Goal: Task Accomplishment & Management: Use online tool/utility

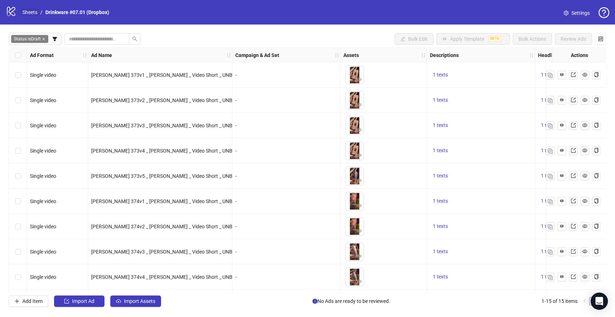
click at [28, 13] on link "Sheets" at bounding box center [30, 12] width 18 height 8
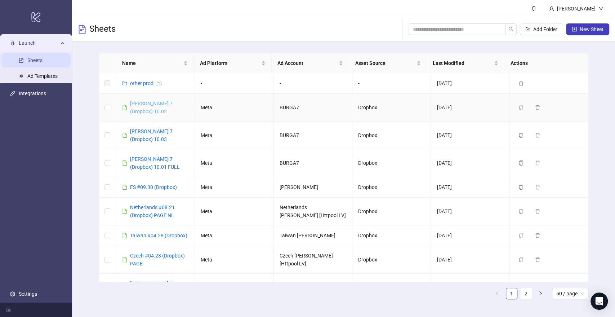
click at [146, 103] on link "[PERSON_NAME] 7 (Dropbox) 10.02" at bounding box center [151, 107] width 43 height 14
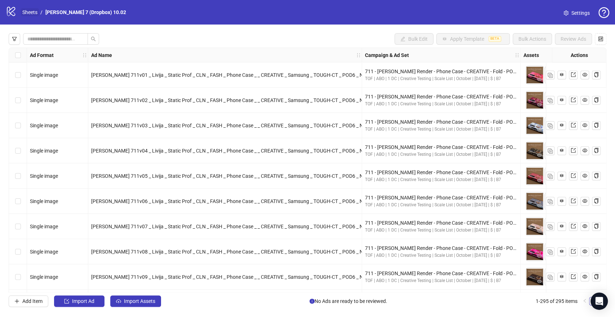
click at [32, 9] on link "Sheets" at bounding box center [30, 12] width 18 height 8
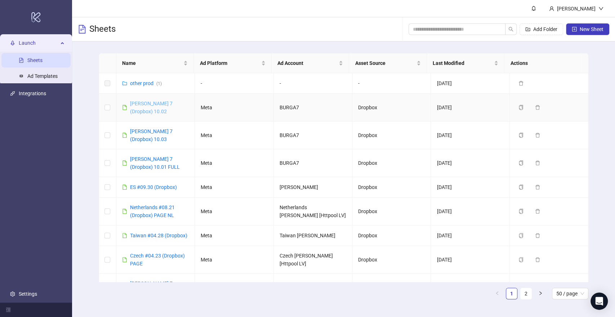
click at [173, 105] on link "[PERSON_NAME] 7 (Dropbox) 10.02" at bounding box center [151, 107] width 43 height 14
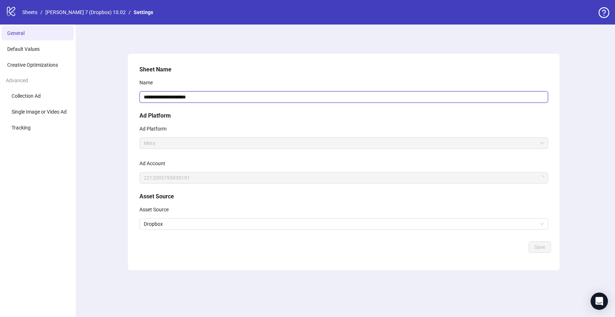
click at [207, 100] on input "**********" at bounding box center [343, 97] width 408 height 12
type input "**********"
click at [537, 242] on button "Save" at bounding box center [539, 247] width 22 height 12
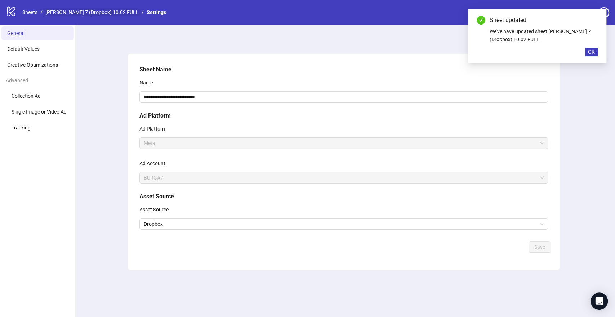
click at [45, 11] on link "[PERSON_NAME] 7 (Dropbox) 10.02 FULL" at bounding box center [92, 12] width 96 height 8
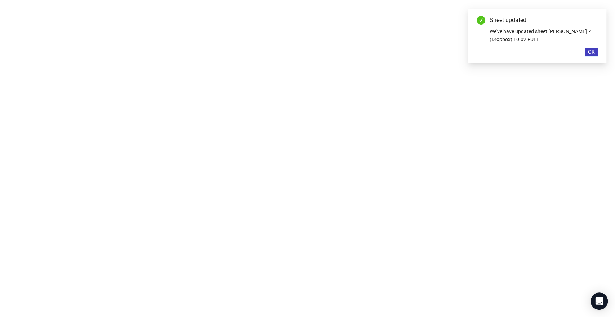
click at [33, 12] on div at bounding box center [307, 158] width 615 height 317
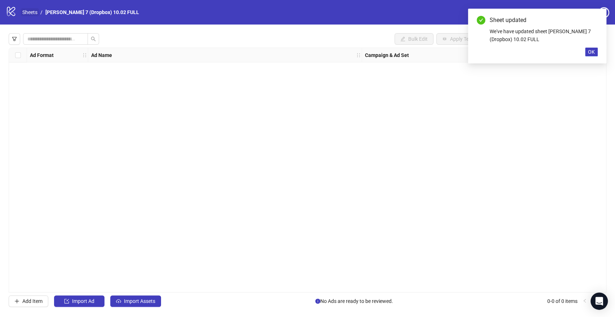
click at [35, 10] on link "Sheets" at bounding box center [30, 12] width 18 height 8
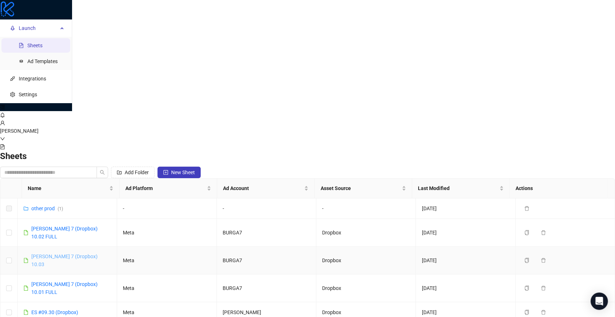
click at [98, 253] on link "[PERSON_NAME] 7 (Dropbox) 10.03" at bounding box center [64, 260] width 66 height 14
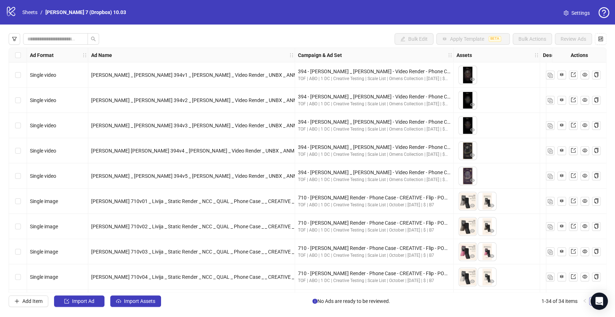
drag, startPoint x: 13, startPoint y: 39, endPoint x: 40, endPoint y: 71, distance: 42.2
click at [14, 39] on icon "filter" at bounding box center [14, 38] width 5 height 5
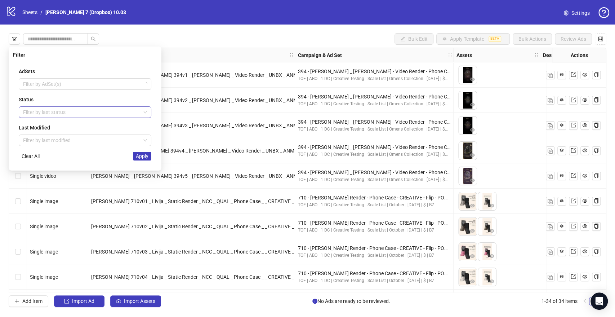
click at [37, 109] on div at bounding box center [81, 112] width 122 height 10
click at [37, 126] on div "Draft" at bounding box center [84, 126] width 121 height 8
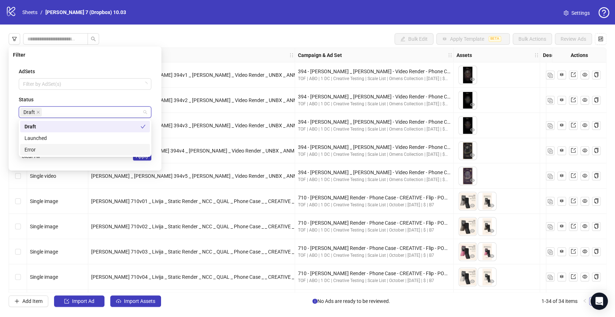
click at [151, 161] on div "AdSets Filter by AdSet(s) Status Draft Last Modified Filter by last modified Cl…" at bounding box center [85, 114] width 144 height 104
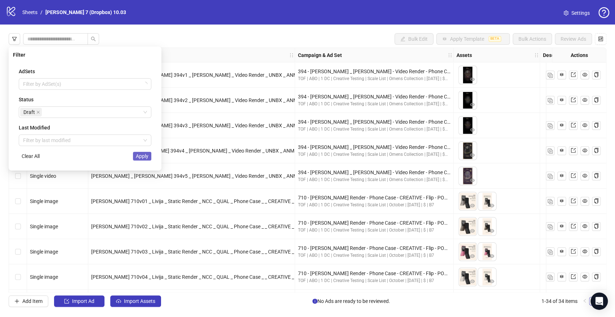
click at [148, 160] on button "Apply" at bounding box center [142, 156] width 18 height 9
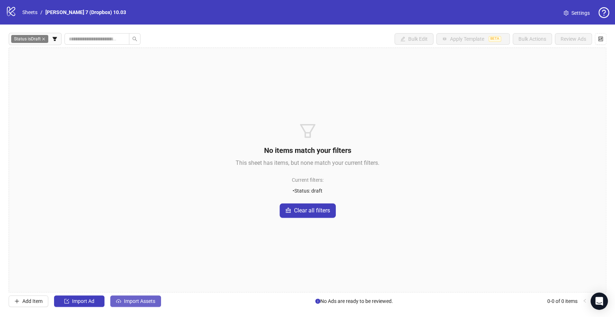
click at [129, 300] on span "Import Assets" at bounding box center [139, 301] width 31 height 6
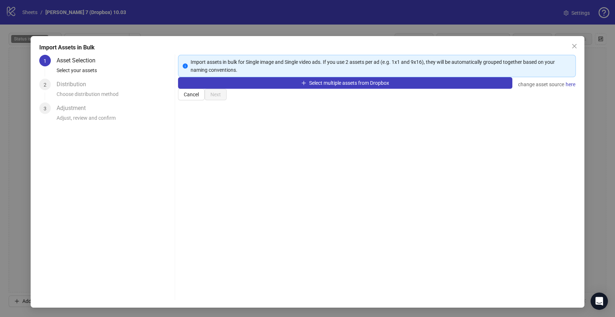
click at [300, 89] on div "Select multiple assets from Dropbox change asset source here" at bounding box center [376, 83] width 397 height 12
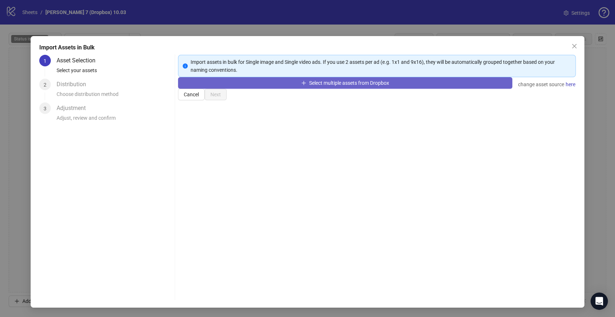
click at [305, 89] on button "Select multiple assets from Dropbox" at bounding box center [345, 83] width 334 height 12
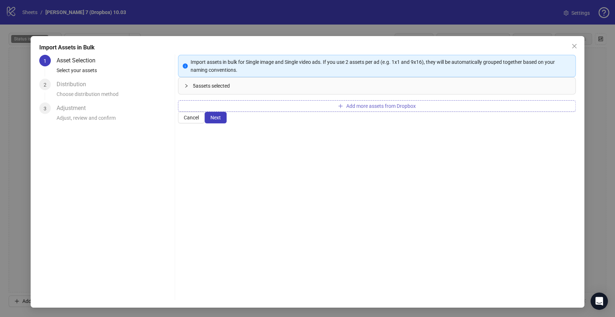
click at [463, 90] on div "5 assets selected" at bounding box center [381, 86] width 376 height 8
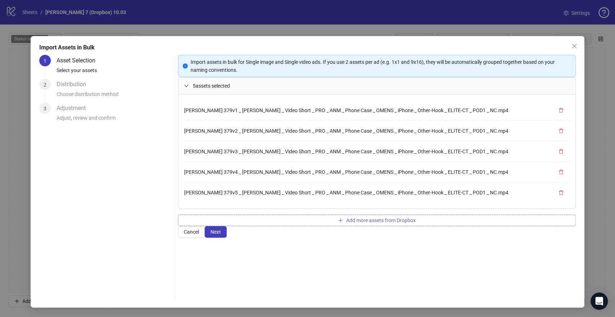
click at [387, 223] on span "Add more assets from Dropbox" at bounding box center [381, 220] width 70 height 6
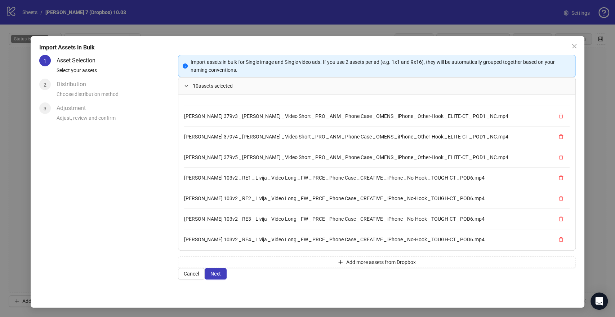
scroll to position [61, 0]
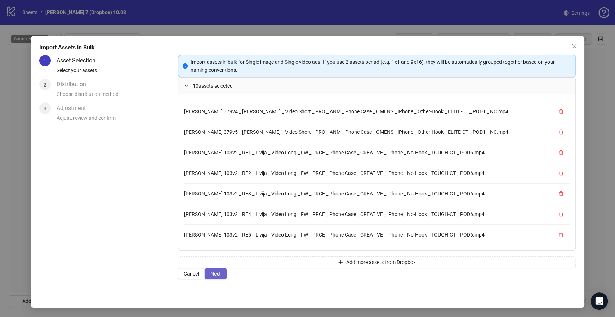
click at [221, 276] on span "Next" at bounding box center [215, 274] width 10 height 6
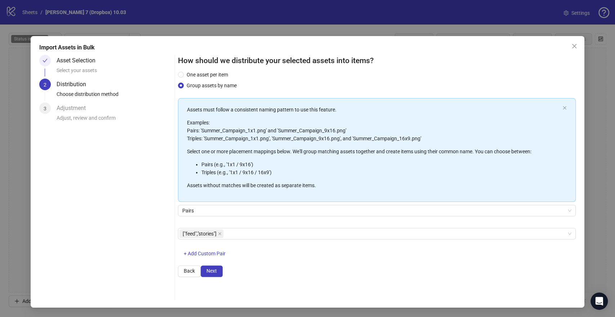
scroll to position [19, 0]
click at [217, 273] on span "Next" at bounding box center [211, 271] width 10 height 6
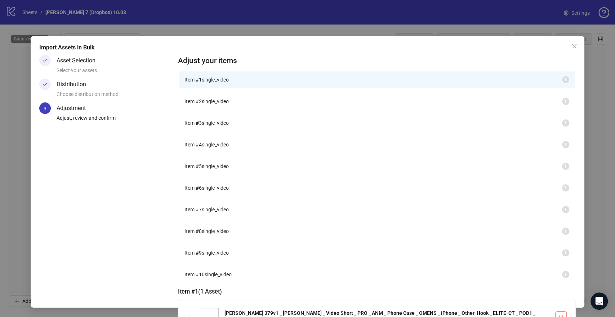
scroll to position [63, 0]
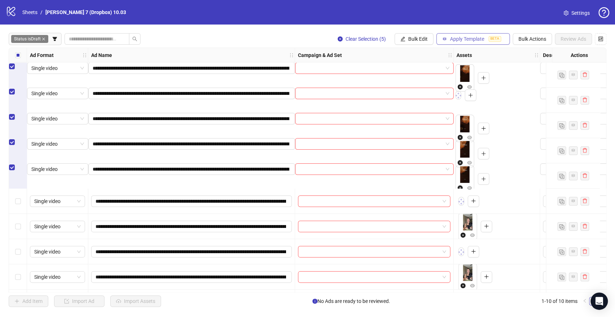
click at [450, 35] on button "Apply Template BETA" at bounding box center [472, 39] width 73 height 12
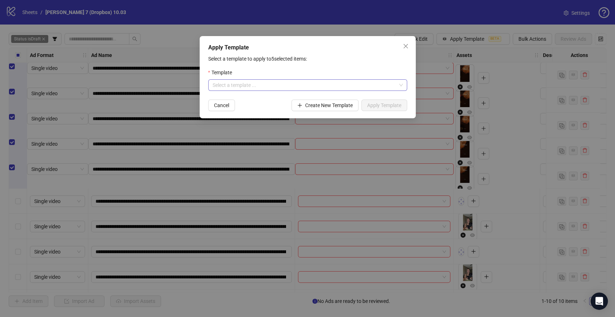
click at [242, 80] on div "Template Select a template ..." at bounding box center [307, 79] width 199 height 22
click at [242, 82] on input "search" at bounding box center [305, 85] width 184 height 11
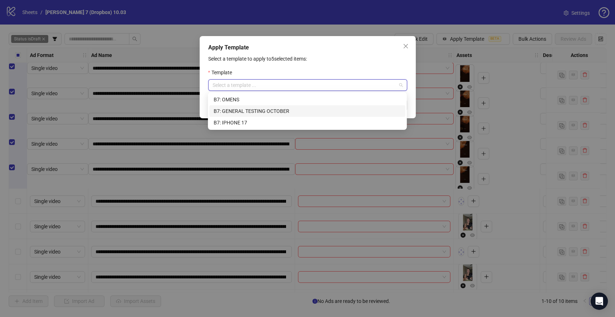
click at [248, 100] on div "B7: OMENS" at bounding box center [307, 99] width 187 height 8
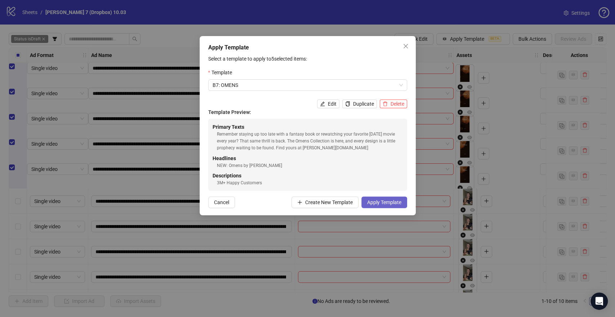
click at [392, 200] on span "Apply Template" at bounding box center [384, 202] width 34 height 6
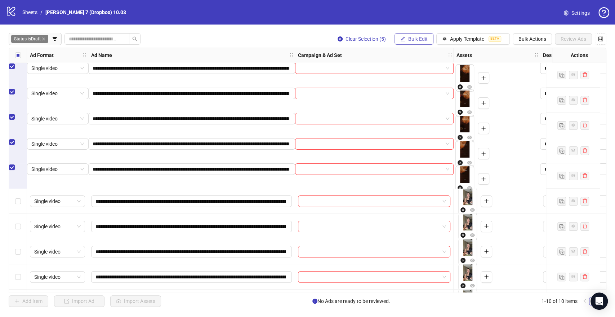
drag, startPoint x: 421, startPoint y: 40, endPoint x: 420, endPoint y: 45, distance: 4.8
click at [421, 40] on span "Bulk Edit" at bounding box center [417, 39] width 19 height 6
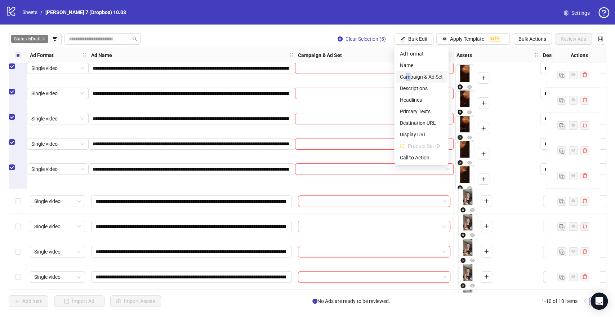
click at [408, 75] on span "Campaign & Ad Set" at bounding box center [421, 77] width 43 height 8
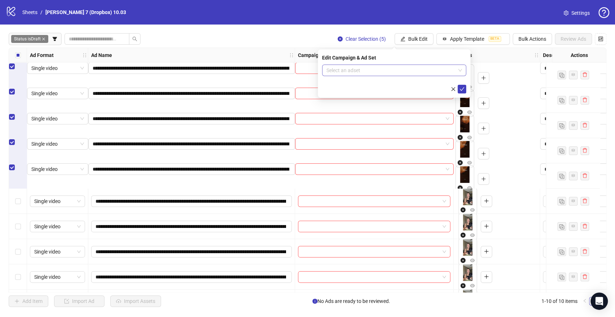
click at [363, 71] on input "search" at bounding box center [390, 70] width 129 height 11
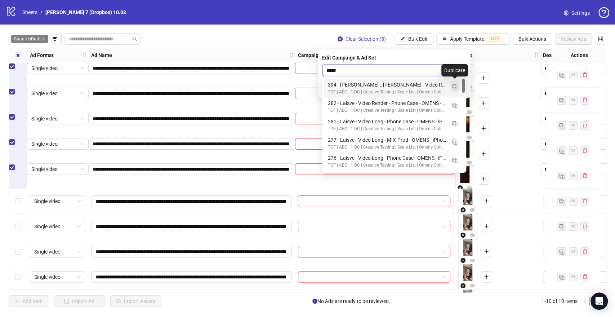
click at [456, 87] on img "button" at bounding box center [454, 86] width 5 height 5
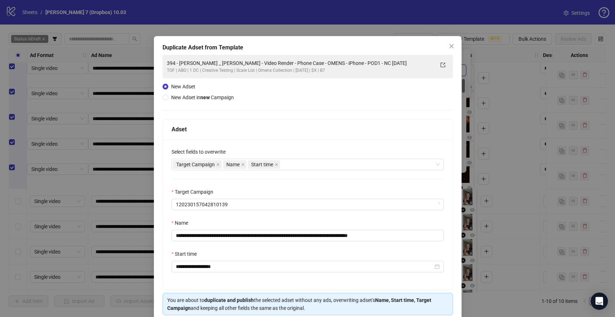
type input "*****"
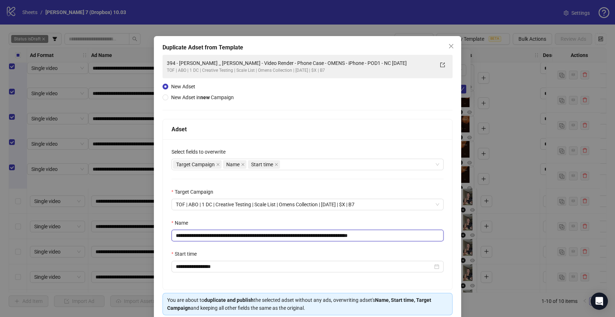
drag, startPoint x: 352, startPoint y: 233, endPoint x: 31, endPoint y: 229, distance: 321.3
click at [31, 229] on div "**********" at bounding box center [307, 158] width 615 height 317
paste input "text"
drag, startPoint x: 364, startPoint y: 233, endPoint x: 467, endPoint y: 224, distance: 103.7
click at [454, 228] on div "**********" at bounding box center [308, 187] width 308 height 302
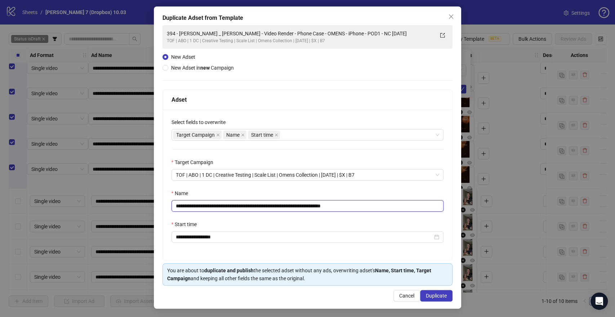
scroll to position [30, 0]
type input "**********"
click at [439, 296] on span "Duplicate" at bounding box center [436, 295] width 21 height 6
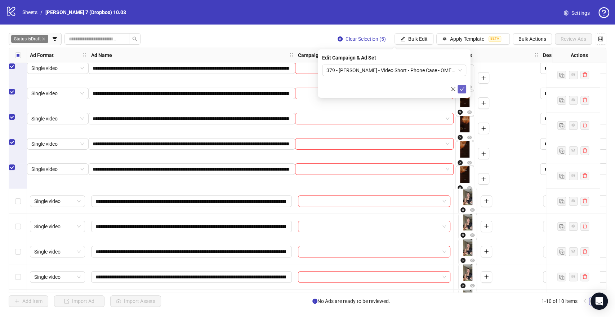
click at [463, 90] on icon "check" at bounding box center [461, 88] width 5 height 5
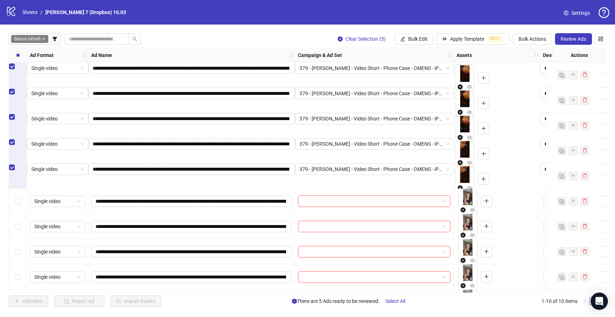
click at [14, 54] on div "Select all rows" at bounding box center [18, 55] width 18 height 14
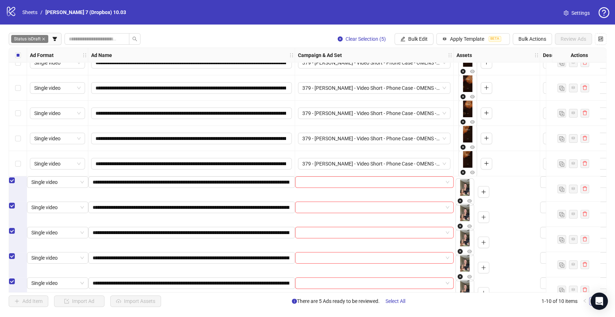
scroll to position [0, 0]
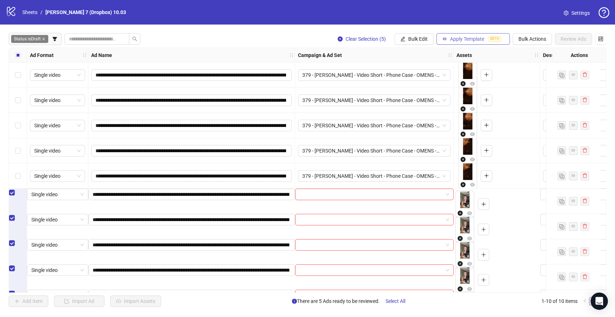
click at [479, 42] on button "Apply Template BETA" at bounding box center [472, 39] width 73 height 12
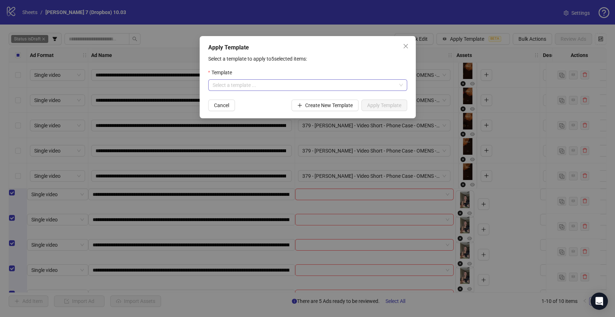
drag, startPoint x: 312, startPoint y: 77, endPoint x: 310, endPoint y: 81, distance: 4.2
click at [312, 78] on div "Template" at bounding box center [307, 73] width 199 height 11
click at [307, 85] on input "search" at bounding box center [305, 85] width 184 height 11
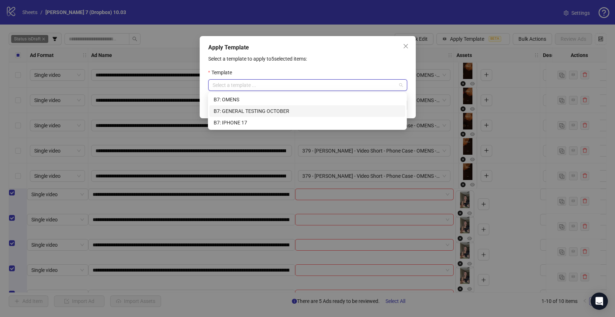
click at [249, 112] on div "B7: GENERAL TESTING OCTOBER" at bounding box center [307, 111] width 187 height 8
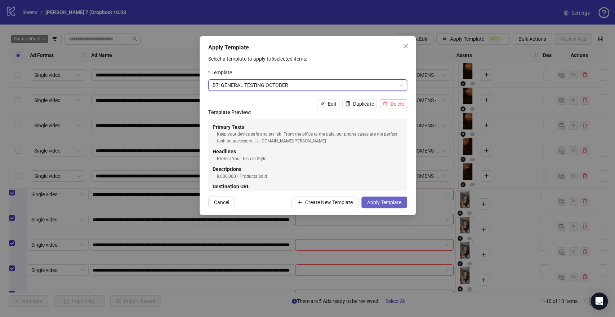
click at [388, 201] on span "Apply Template" at bounding box center [384, 202] width 34 height 6
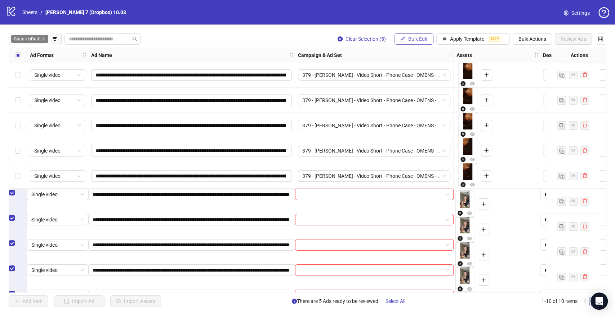
click at [419, 40] on span "Bulk Edit" at bounding box center [417, 39] width 19 height 6
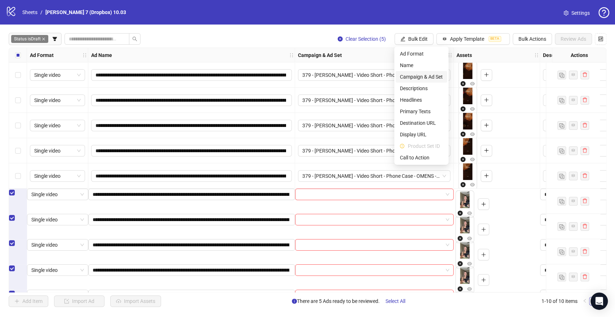
click at [421, 81] on li "Campaign & Ad Set" at bounding box center [422, 77] width 52 height 12
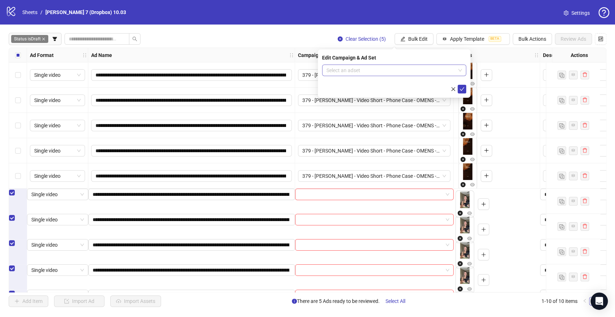
click at [348, 70] on input "search" at bounding box center [390, 70] width 129 height 11
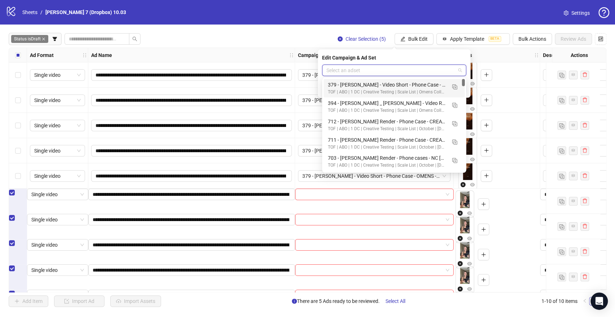
click at [348, 69] on input "search" at bounding box center [390, 70] width 129 height 11
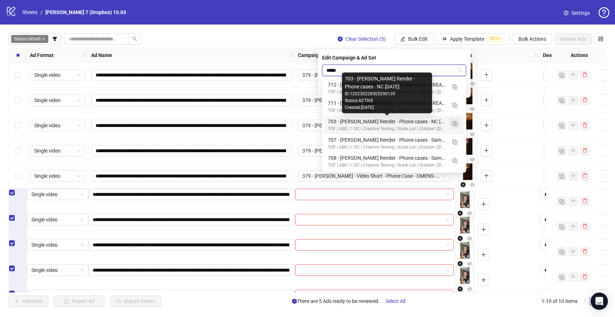
click at [452, 121] on img "button" at bounding box center [454, 123] width 5 height 5
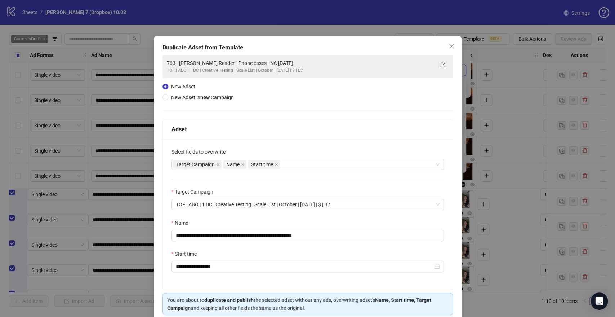
type input "*****"
drag, startPoint x: 275, startPoint y: 234, endPoint x: 76, endPoint y: 234, distance: 198.8
click at [76, 234] on div "**********" at bounding box center [307, 158] width 615 height 317
paste input "text"
drag, startPoint x: 305, startPoint y: 232, endPoint x: 385, endPoint y: 231, distance: 80.0
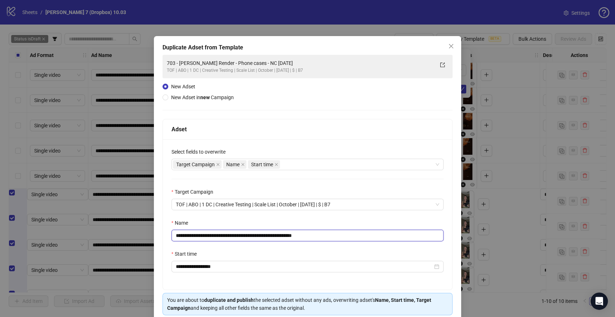
click at [352, 235] on input "**********" at bounding box center [307, 235] width 272 height 12
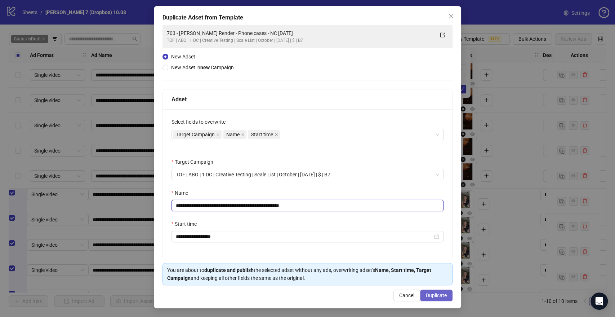
type input "**********"
click at [426, 293] on span "Duplicate" at bounding box center [436, 295] width 21 height 6
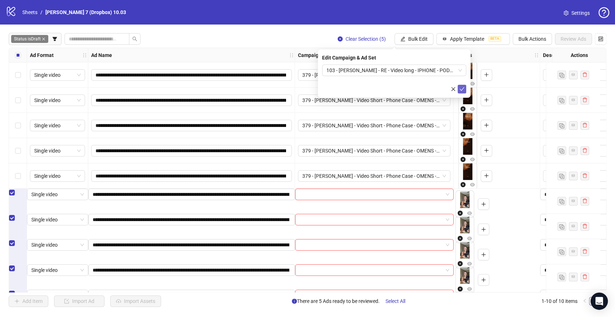
click at [463, 88] on icon "check" at bounding box center [462, 89] width 5 height 4
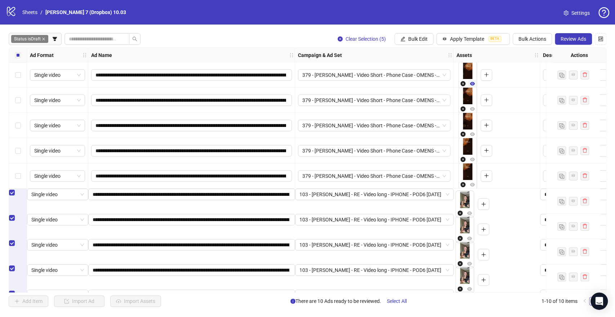
click at [474, 81] on icon "eye" at bounding box center [472, 83] width 5 height 5
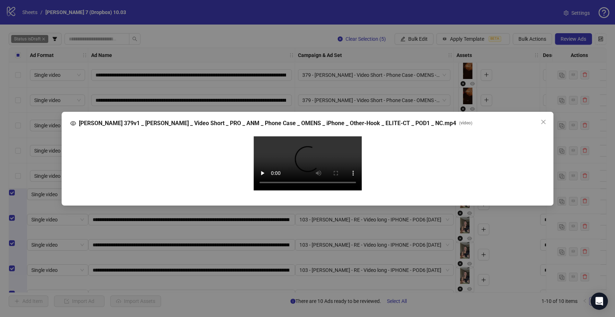
click at [300, 149] on video "Your browser does not support the video tag." at bounding box center [308, 163] width 108 height 54
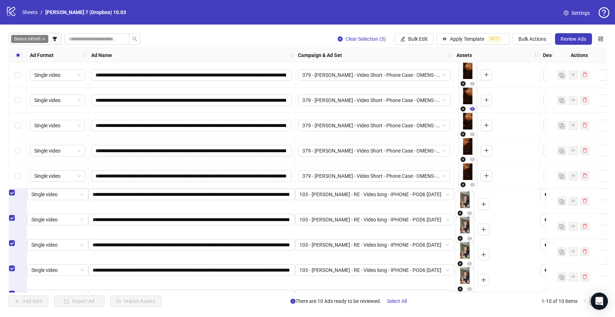
click at [475, 106] on button "button" at bounding box center [472, 109] width 9 height 9
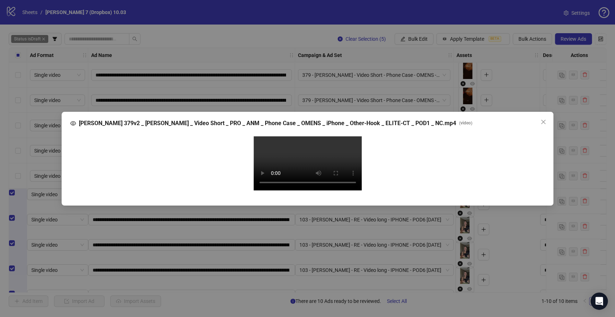
click at [314, 149] on video "Your browser does not support the video tag." at bounding box center [308, 163] width 108 height 54
click at [300, 190] on video "Your browser does not support the video tag." at bounding box center [308, 163] width 108 height 54
click at [289, 178] on video "Your browser does not support the video tag." at bounding box center [308, 163] width 108 height 54
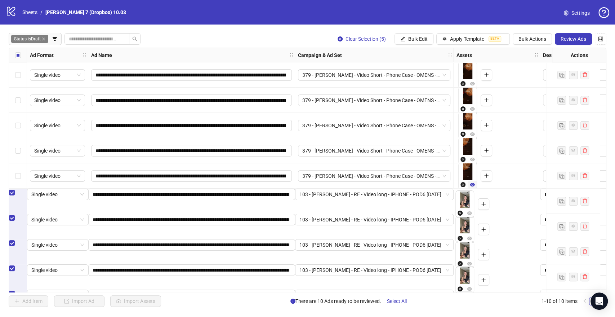
click at [470, 182] on icon "eye" at bounding box center [472, 184] width 5 height 5
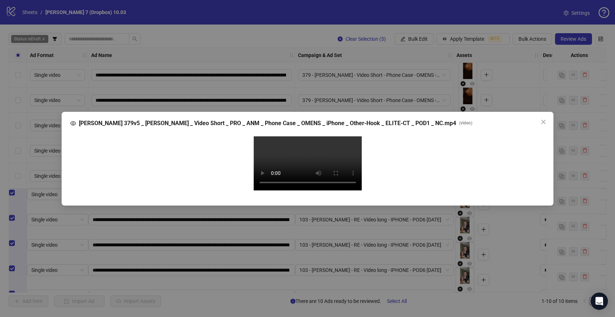
click at [317, 157] on video "Your browser does not support the video tag." at bounding box center [308, 163] width 108 height 54
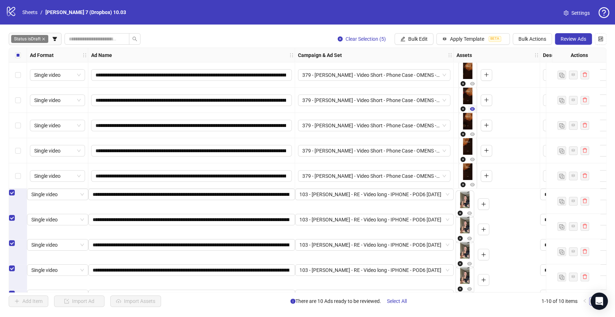
click at [471, 107] on icon "eye" at bounding box center [472, 109] width 5 height 4
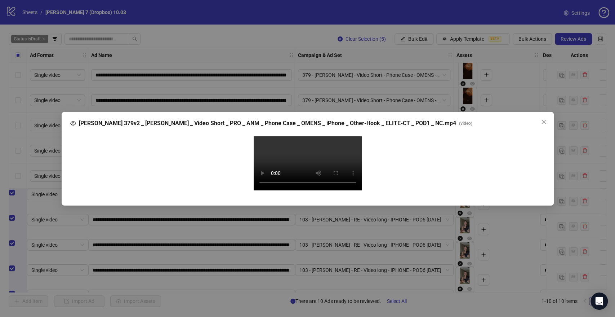
click at [280, 136] on video "Your browser does not support the video tag." at bounding box center [308, 163] width 108 height 54
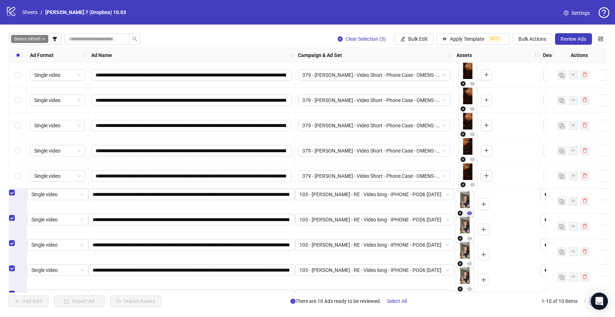
click at [472, 210] on icon "eye" at bounding box center [469, 212] width 5 height 5
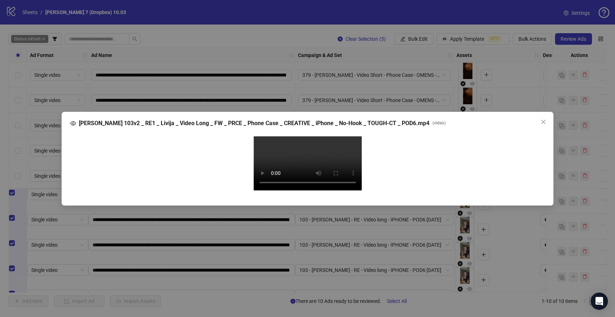
click at [318, 140] on video "Your browser does not support the video tag." at bounding box center [308, 163] width 108 height 54
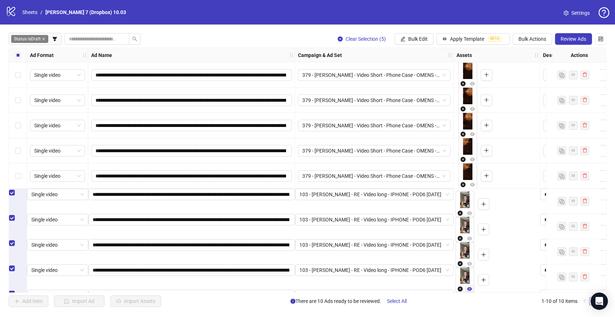
click at [471, 287] on icon "eye" at bounding box center [469, 289] width 5 height 4
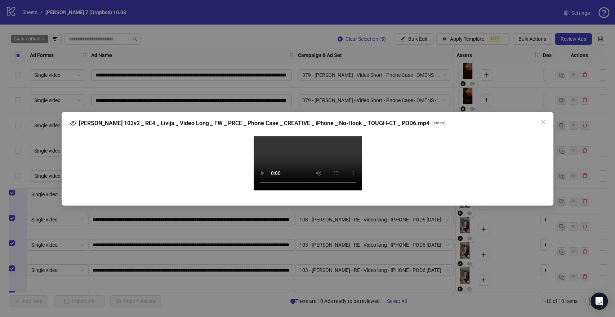
click at [333, 165] on video "Your browser does not support the video tag." at bounding box center [308, 163] width 108 height 54
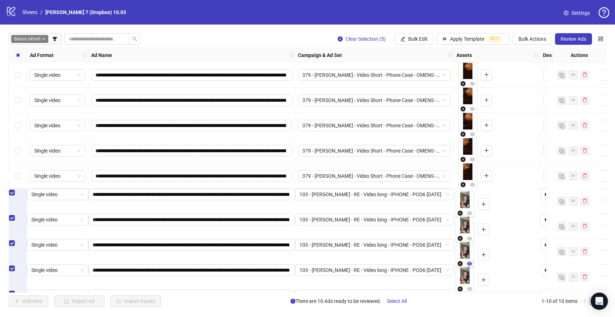
click at [474, 259] on button "button" at bounding box center [469, 263] width 9 height 9
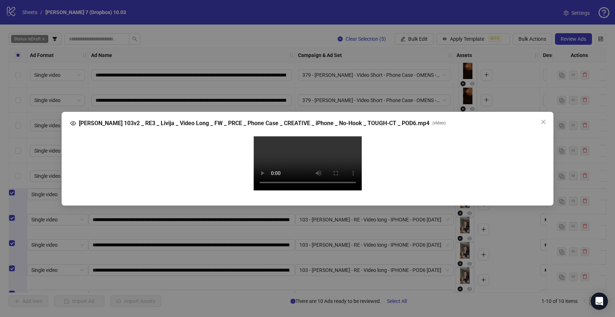
click at [323, 149] on video "Your browser does not support the video tag." at bounding box center [308, 163] width 108 height 54
click at [546, 116] on button "Close" at bounding box center [543, 122] width 12 height 12
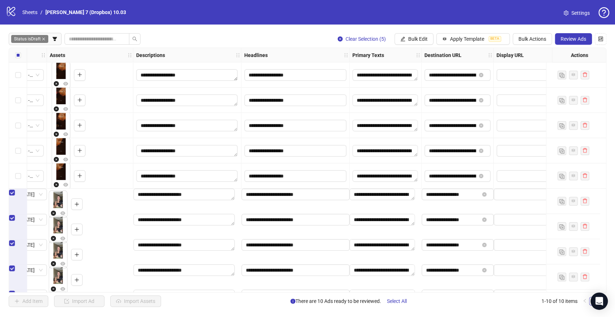
scroll to position [0, 406]
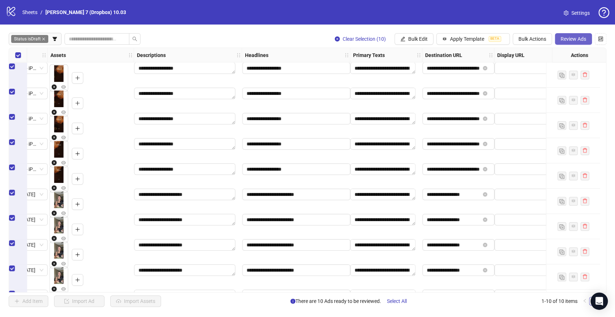
click at [576, 37] on span "Review Ads" at bounding box center [573, 39] width 26 height 6
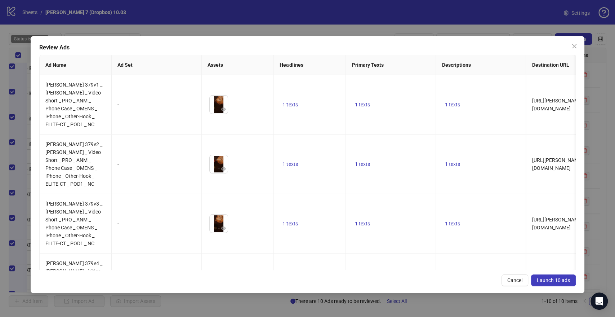
click at [552, 276] on button "Launch 10 ads" at bounding box center [553, 280] width 45 height 12
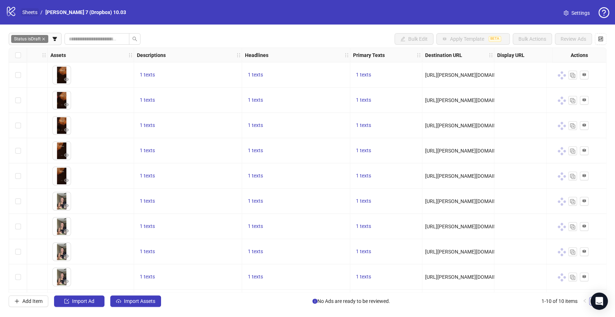
click at [30, 9] on link "Sheets" at bounding box center [30, 12] width 18 height 8
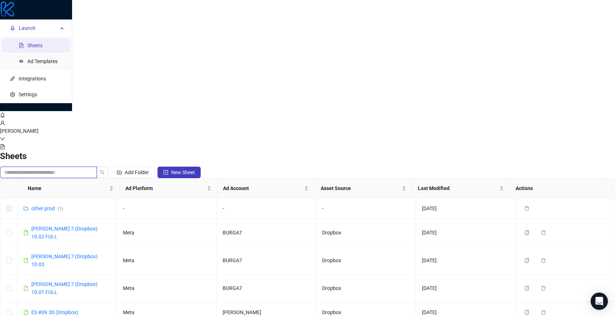
click at [87, 168] on input "search" at bounding box center [45, 172] width 82 height 8
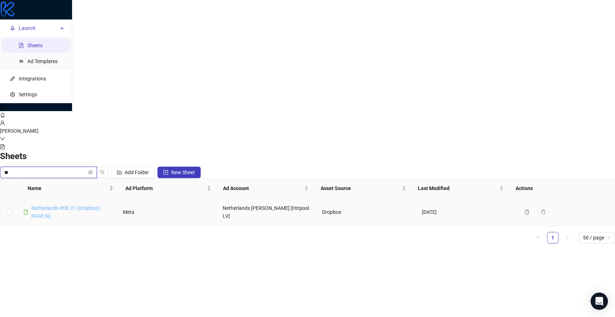
type input "**"
click at [100, 205] on link "Netherlands #08.21 (Dropbox) PAGE NL" at bounding box center [65, 212] width 68 height 14
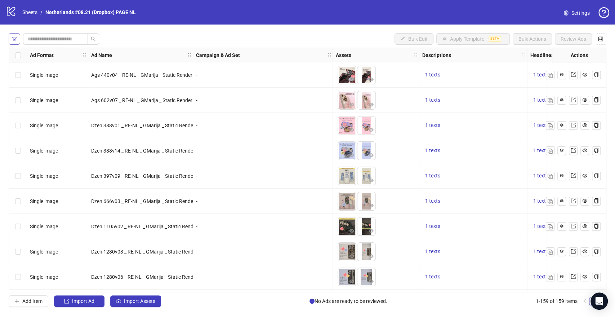
click at [15, 40] on icon "filter" at bounding box center [14, 38] width 5 height 5
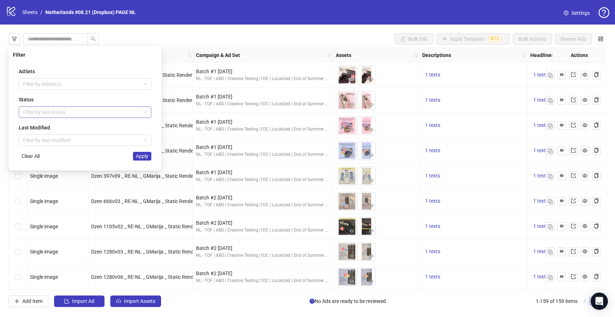
drag, startPoint x: 46, startPoint y: 111, endPoint x: 42, endPoint y: 116, distance: 6.5
click at [46, 111] on div at bounding box center [81, 112] width 122 height 10
click at [42, 129] on div "Draft" at bounding box center [84, 126] width 121 height 8
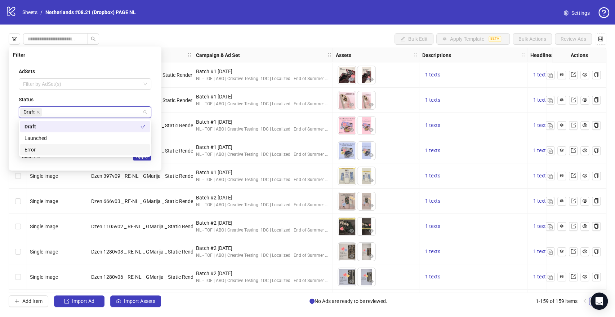
click at [130, 161] on div "AdSets Filter by AdSet(s) Status Draft Last Modified Filter by last modified Cl…" at bounding box center [85, 114] width 144 height 104
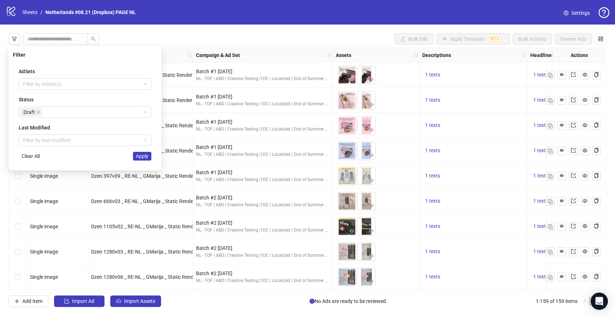
click at [139, 158] on span "Apply" at bounding box center [142, 156] width 13 height 6
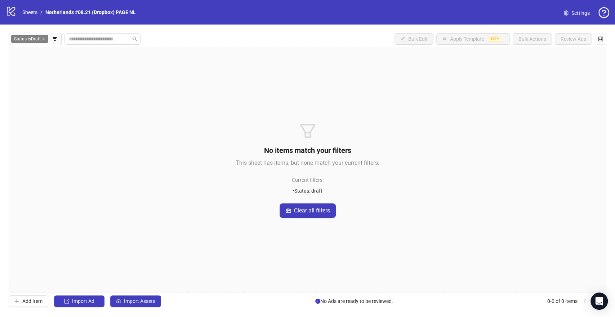
click at [137, 308] on div "Status is Draft Bulk Edit Apply Template BETA Bulk Actions Review Ads No items …" at bounding box center [307, 169] width 615 height 291
click at [138, 304] on button "Import Assets" at bounding box center [135, 301] width 51 height 12
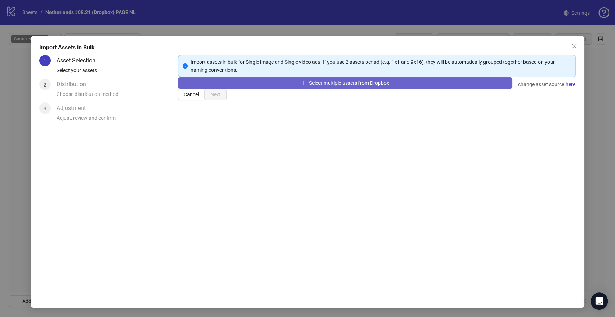
click at [279, 89] on button "Select multiple assets from Dropbox" at bounding box center [345, 83] width 334 height 12
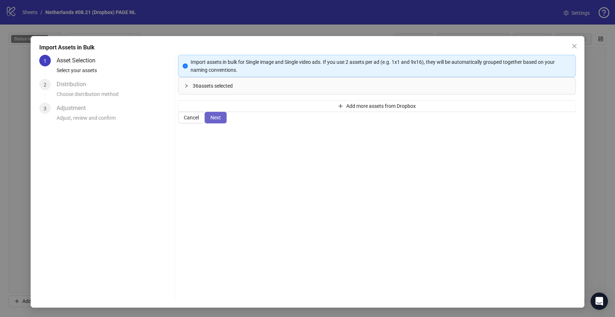
click at [227, 123] on button "Next" at bounding box center [216, 118] width 22 height 12
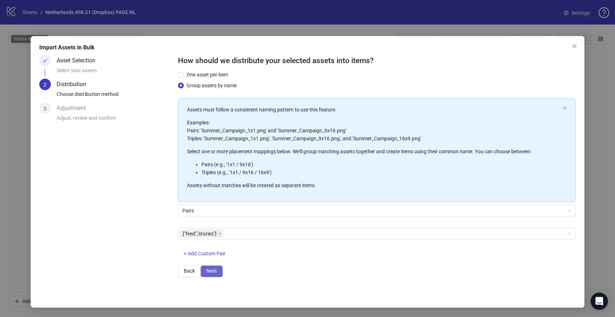
click at [217, 273] on span "Next" at bounding box center [211, 271] width 10 height 6
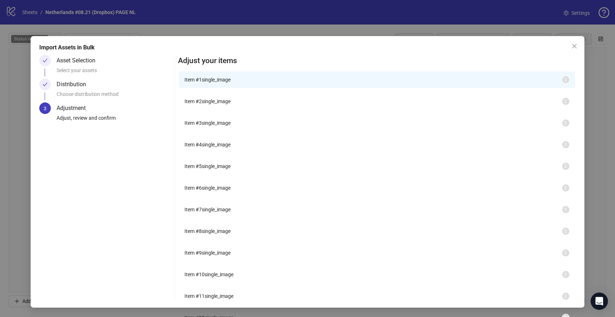
scroll to position [260, 0]
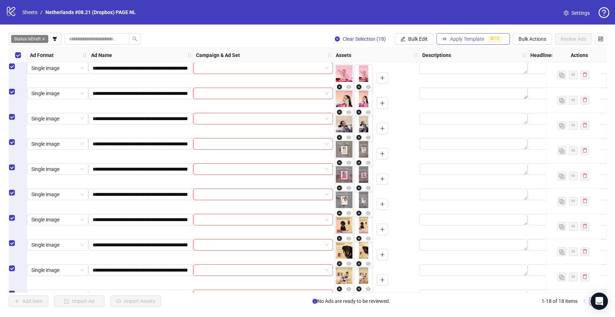
click at [478, 36] on span "Apply Template" at bounding box center [467, 39] width 34 height 6
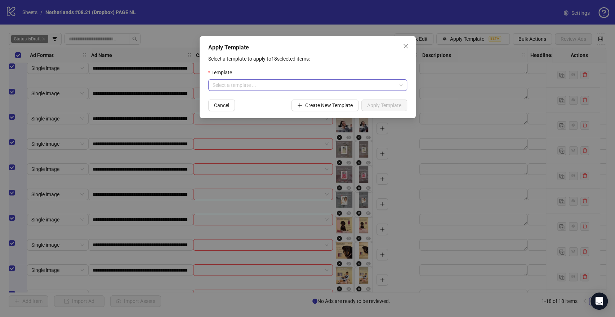
click at [308, 82] on input "search" at bounding box center [305, 85] width 184 height 11
click at [259, 100] on div "NL: GENERAL TESTING OCTOBER" at bounding box center [307, 99] width 187 height 8
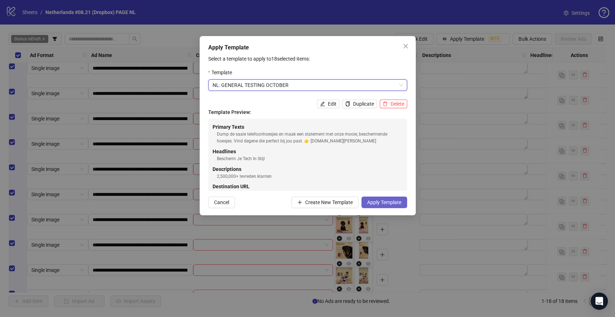
click at [382, 200] on span "Apply Template" at bounding box center [384, 202] width 34 height 6
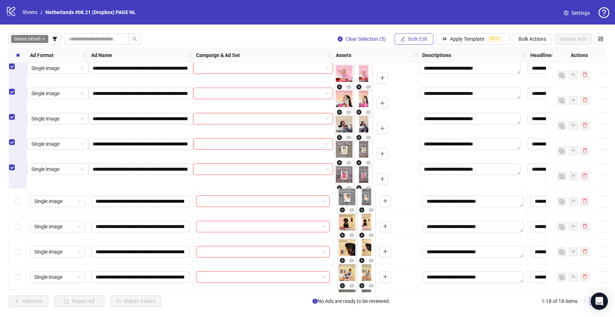
click at [414, 37] on span "Bulk Edit" at bounding box center [417, 39] width 19 height 6
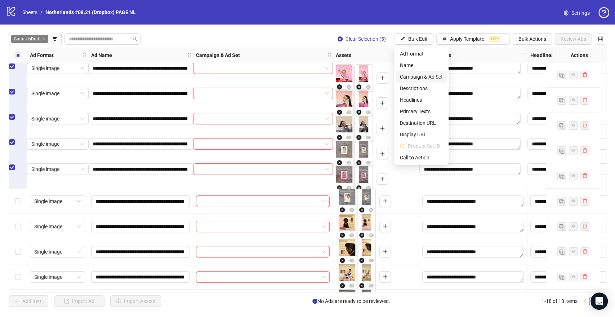
click at [409, 76] on span "Campaign & Ad Set" at bounding box center [421, 77] width 43 height 8
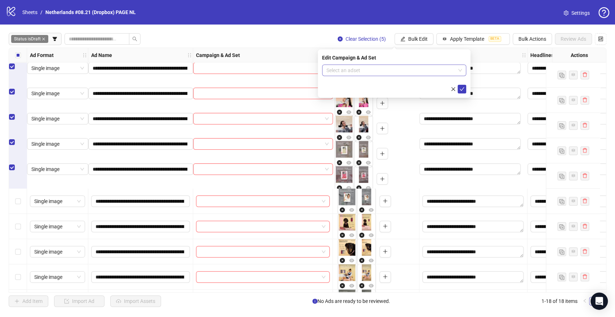
click at [384, 69] on input "search" at bounding box center [390, 70] width 129 height 11
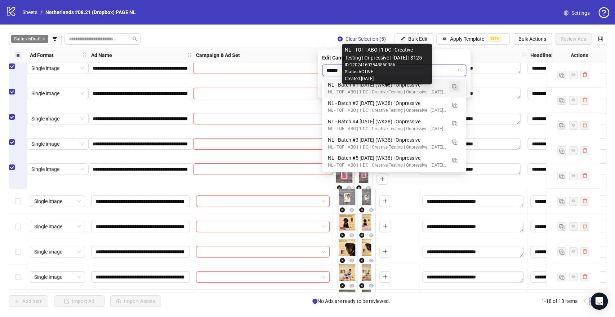
click at [450, 86] on button "button" at bounding box center [455, 87] width 12 height 12
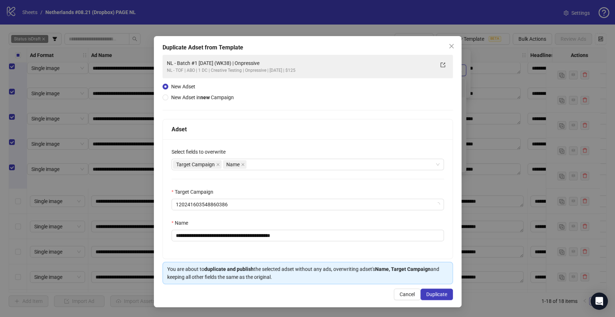
type input "******"
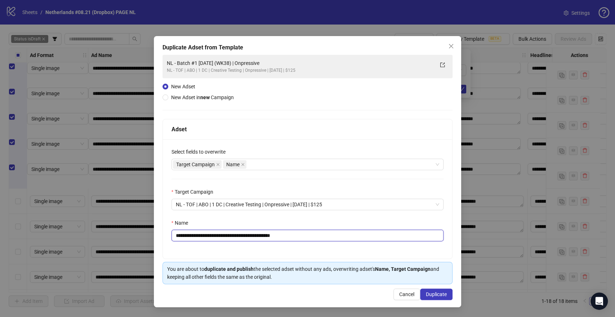
click at [249, 236] on input "**********" at bounding box center [307, 235] width 272 height 12
drag, startPoint x: 283, startPoint y: 235, endPoint x: 329, endPoint y: 236, distance: 46.5
click at [329, 236] on input "**********" at bounding box center [307, 235] width 272 height 12
click at [231, 234] on input "**********" at bounding box center [307, 235] width 272 height 12
click at [233, 234] on input "**********" at bounding box center [307, 235] width 272 height 12
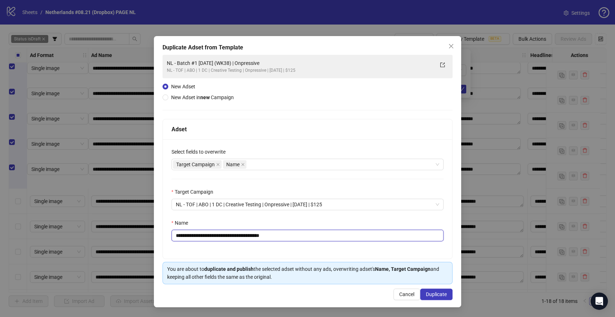
drag, startPoint x: 222, startPoint y: 234, endPoint x: 234, endPoint y: 234, distance: 12.6
click at [234, 234] on input "**********" at bounding box center [307, 235] width 272 height 12
click at [206, 234] on input "**********" at bounding box center [307, 235] width 272 height 12
click at [303, 165] on div "Target Campaign Name" at bounding box center [304, 164] width 262 height 10
type input "**********"
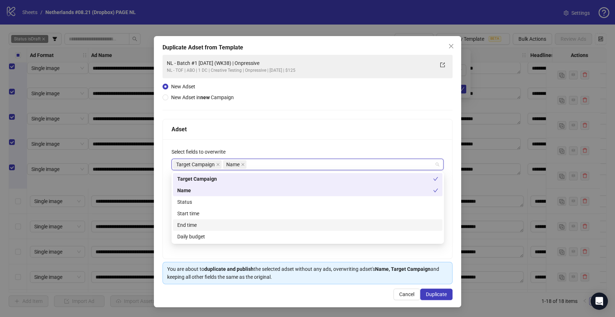
click at [200, 216] on div "Start time" at bounding box center [307, 213] width 261 height 8
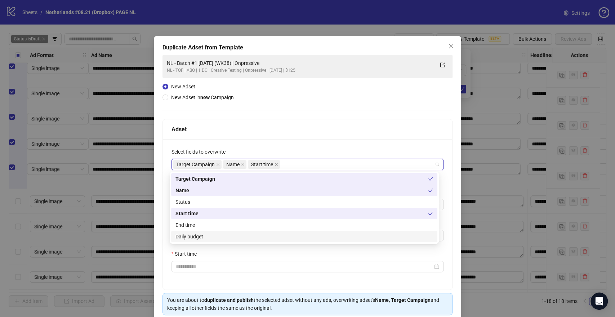
click at [186, 259] on div "Start time" at bounding box center [307, 255] width 272 height 11
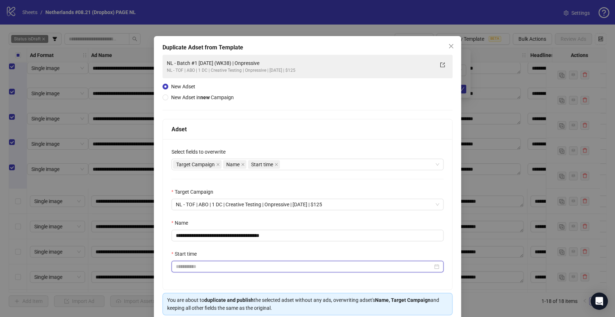
click at [188, 264] on input "Start time" at bounding box center [304, 266] width 257 height 8
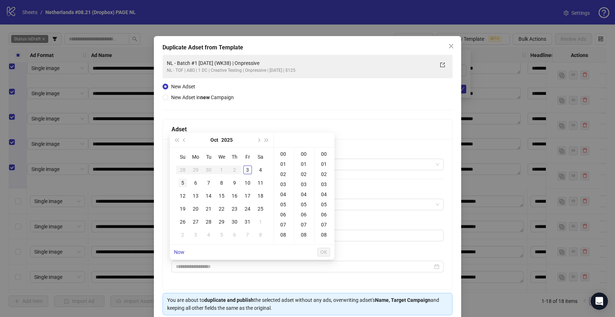
click at [182, 183] on div "5" at bounding box center [182, 182] width 9 height 9
click at [284, 201] on div "09" at bounding box center [283, 205] width 17 height 10
type input "**********"
click at [326, 252] on span "OK" at bounding box center [323, 252] width 7 height 6
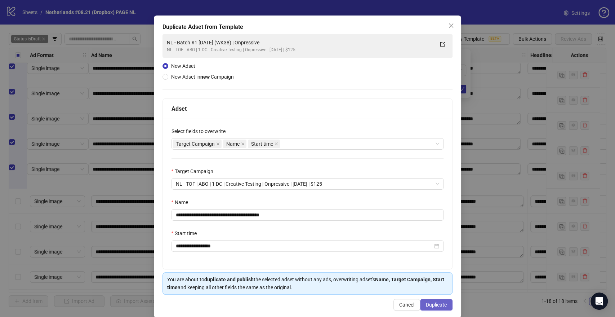
scroll to position [30, 0]
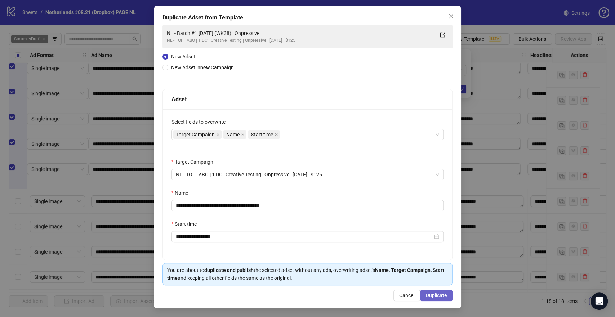
click at [443, 290] on button "Duplicate" at bounding box center [436, 295] width 32 height 12
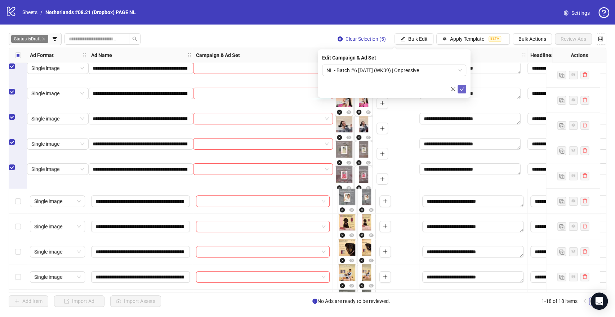
click at [464, 90] on icon "check" at bounding box center [461, 88] width 5 height 5
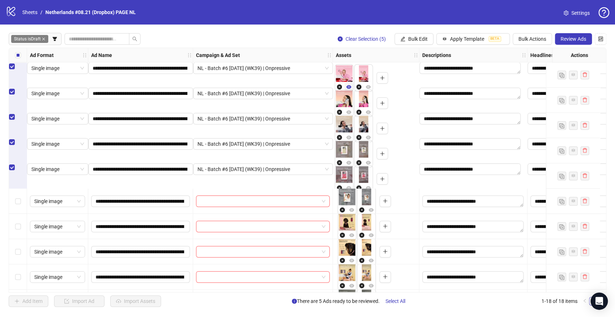
click at [351, 85] on icon "eye" at bounding box center [348, 87] width 5 height 4
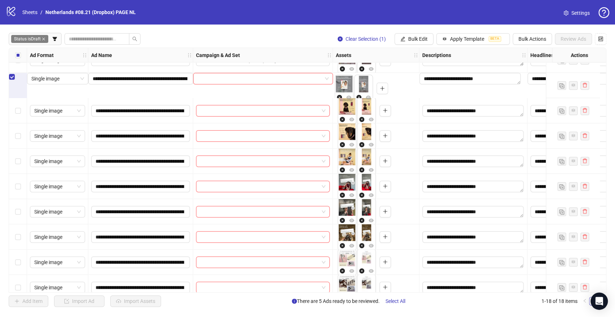
scroll to position [160, 0]
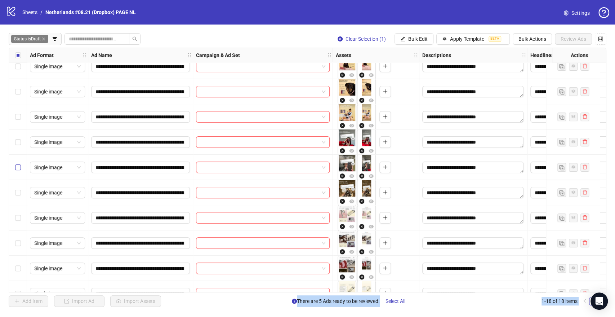
click at [19, 170] on label "Select row 11" at bounding box center [18, 167] width 6 height 8
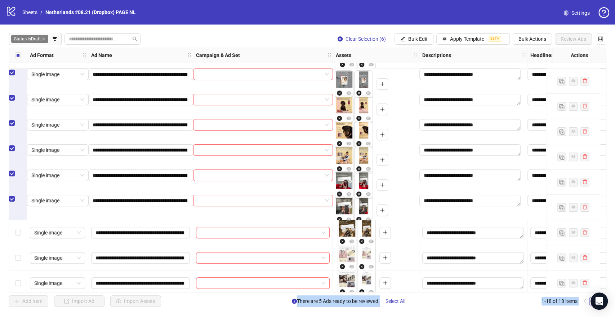
drag, startPoint x: 18, startPoint y: 204, endPoint x: 22, endPoint y: 199, distance: 6.1
click at [15, 202] on label "Select row 11" at bounding box center [12, 199] width 6 height 8
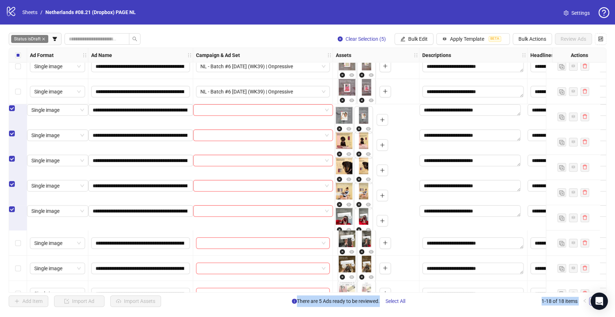
scroll to position [80, 0]
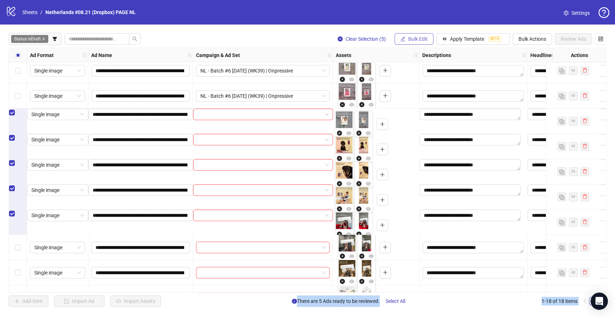
click at [414, 38] on span "Bulk Edit" at bounding box center [417, 39] width 19 height 6
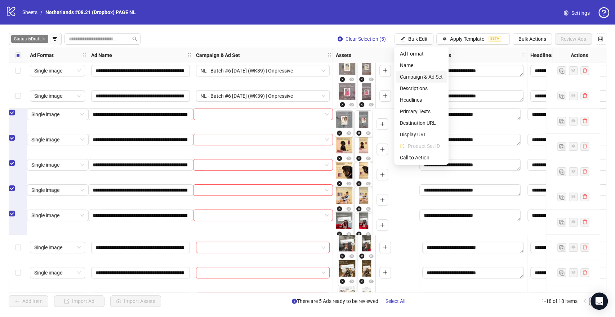
click at [408, 73] on span "Campaign & Ad Set" at bounding box center [421, 77] width 43 height 8
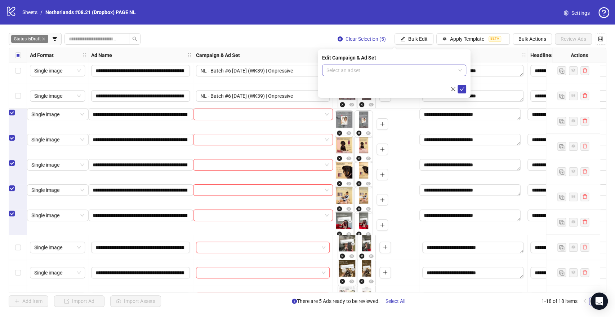
click at [389, 69] on input "search" at bounding box center [390, 70] width 129 height 11
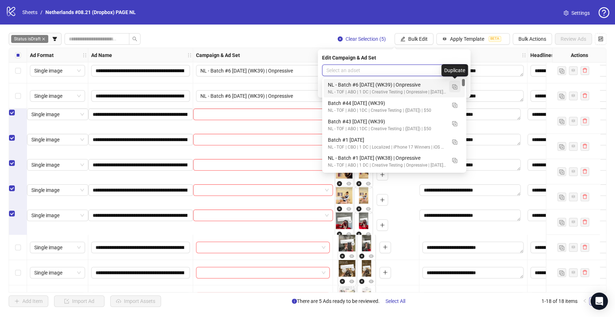
click at [453, 85] on img "button" at bounding box center [454, 86] width 5 height 5
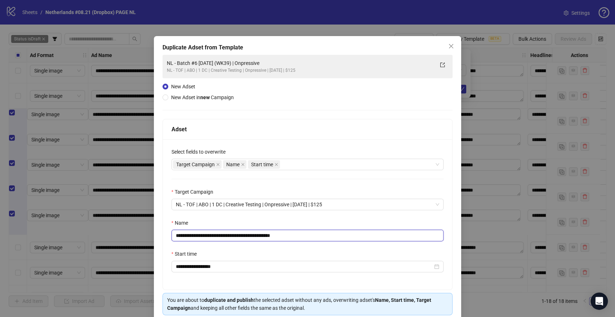
click at [205, 236] on input "**********" at bounding box center [307, 235] width 272 height 12
drag, startPoint x: 281, startPoint y: 234, endPoint x: 341, endPoint y: 232, distance: 60.6
click at [341, 232] on input "**********" at bounding box center [307, 235] width 272 height 12
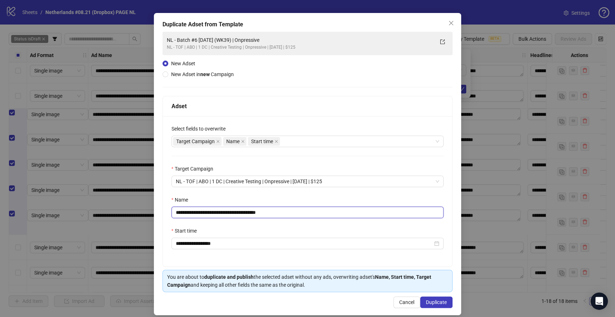
scroll to position [30, 0]
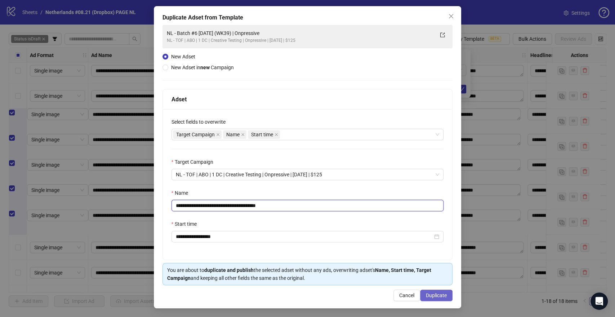
type input "**********"
click at [430, 293] on span "Duplicate" at bounding box center [436, 295] width 21 height 6
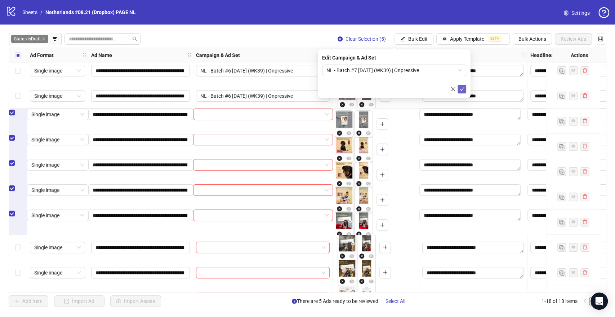
click at [460, 87] on icon "check" at bounding box center [461, 88] width 5 height 5
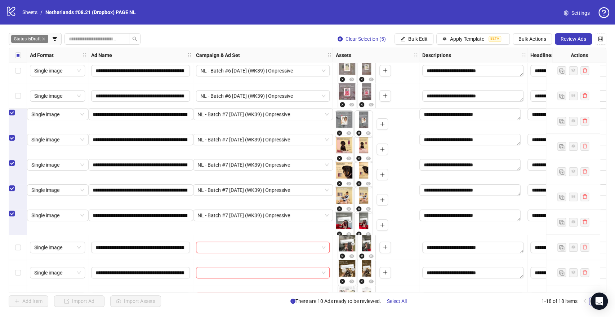
click at [21, 56] on div "Select all rows" at bounding box center [18, 55] width 18 height 14
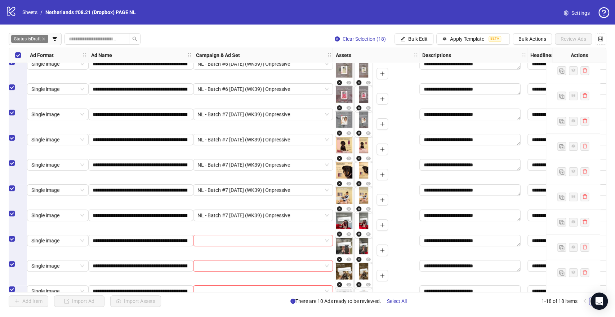
click at [21, 56] on div "Select all rows" at bounding box center [18, 55] width 18 height 14
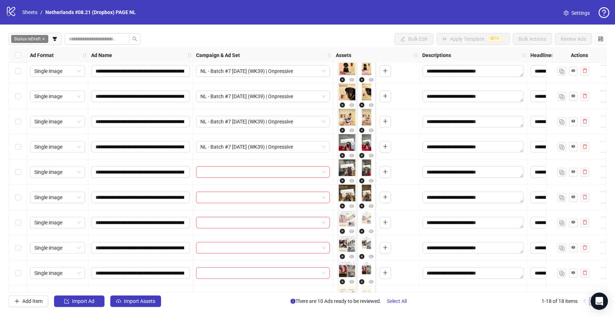
scroll to position [160, 0]
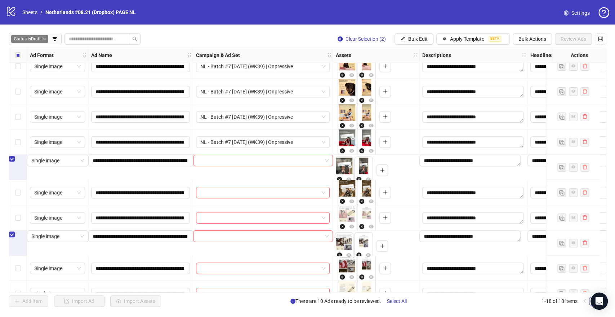
click at [19, 213] on div "Select row 13" at bounding box center [18, 217] width 18 height 25
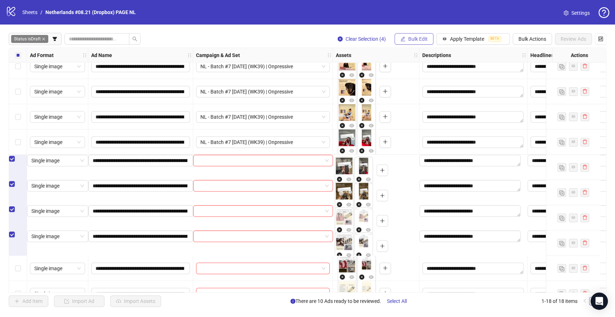
drag, startPoint x: 413, startPoint y: 36, endPoint x: 411, endPoint y: 41, distance: 5.7
click at [413, 36] on span "Bulk Edit" at bounding box center [417, 39] width 19 height 6
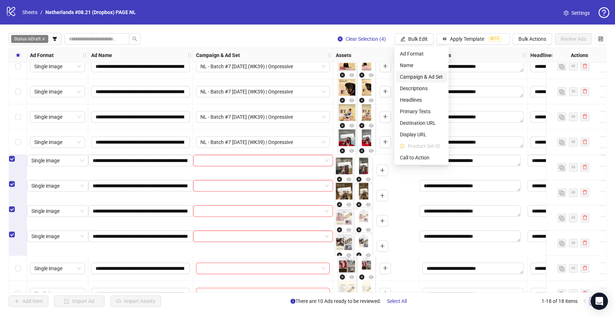
click at [420, 73] on span "Campaign & Ad Set" at bounding box center [421, 77] width 43 height 8
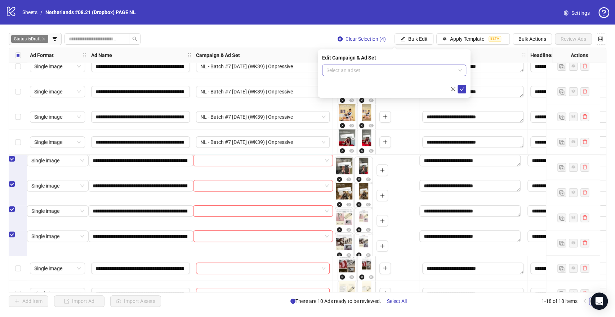
click at [380, 74] on input "search" at bounding box center [390, 70] width 129 height 11
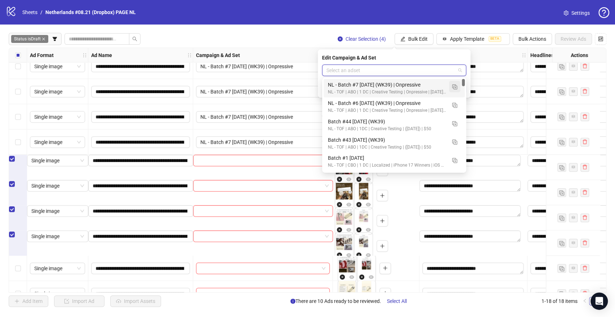
click at [455, 84] on img "button" at bounding box center [454, 86] width 5 height 5
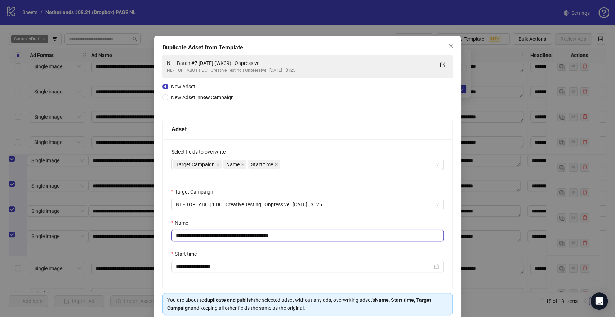
click at [203, 235] on input "**********" at bounding box center [307, 235] width 272 height 12
drag, startPoint x: 278, startPoint y: 234, endPoint x: 345, endPoint y: 236, distance: 66.3
click at [345, 236] on input "**********" at bounding box center [307, 235] width 272 height 12
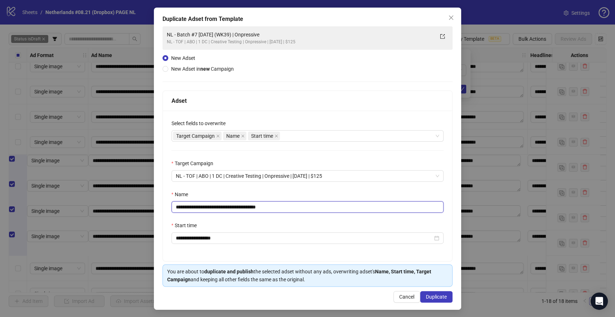
scroll to position [30, 0]
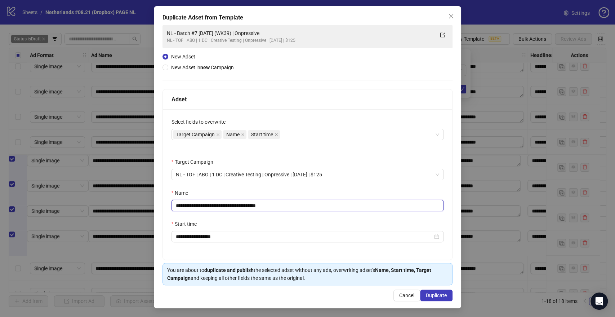
type input "**********"
click at [426, 295] on span "Duplicate" at bounding box center [436, 295] width 21 height 6
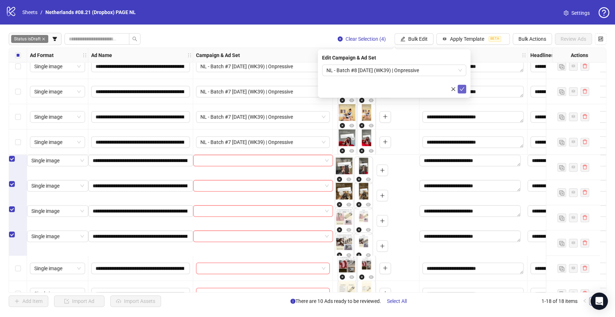
click at [463, 90] on icon "check" at bounding box center [461, 88] width 5 height 5
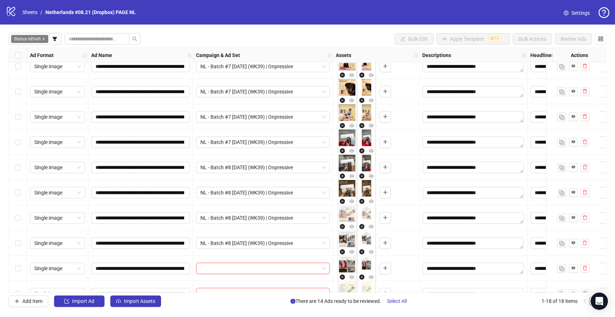
scroll to position [227, 0]
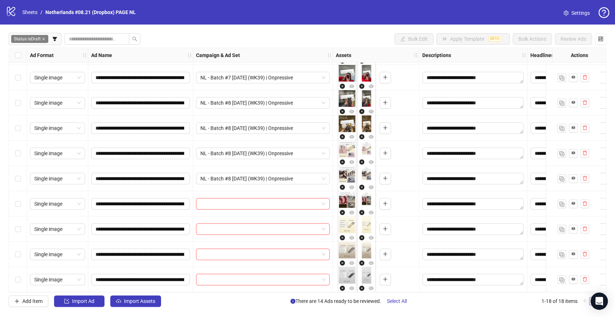
click at [14, 198] on div "Select row 15" at bounding box center [18, 203] width 18 height 25
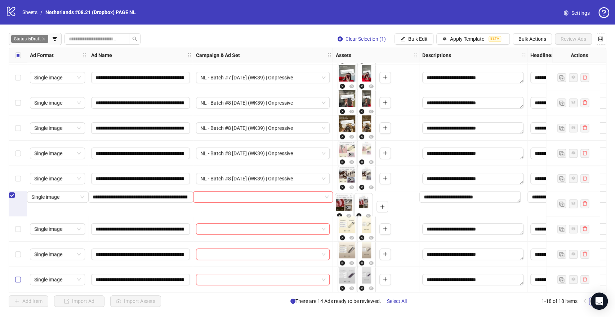
click at [18, 280] on label "Select row 18" at bounding box center [18, 279] width 6 height 8
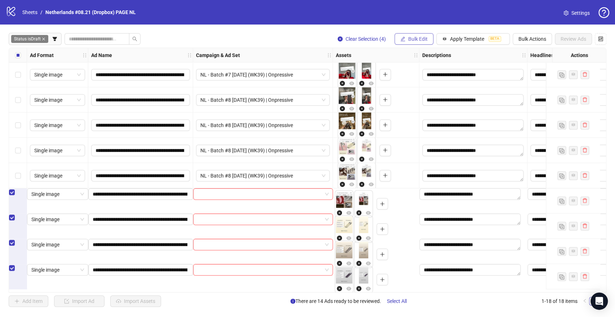
click at [420, 36] on span "Bulk Edit" at bounding box center [417, 39] width 19 height 6
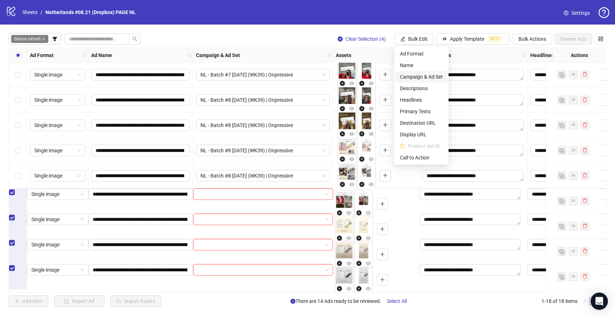
click at [416, 74] on span "Campaign & Ad Set" at bounding box center [421, 77] width 43 height 8
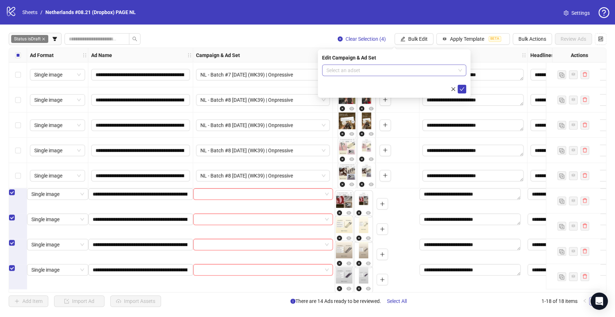
click at [372, 70] on input "search" at bounding box center [390, 70] width 129 height 11
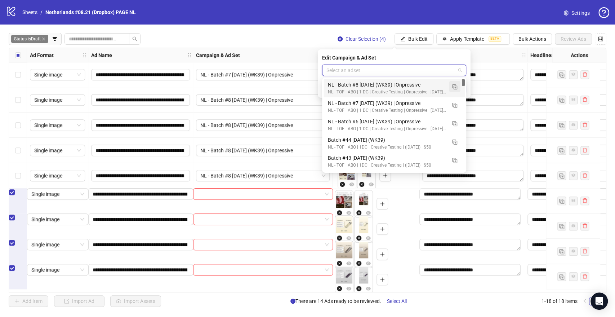
click at [455, 83] on button "button" at bounding box center [455, 87] width 12 height 12
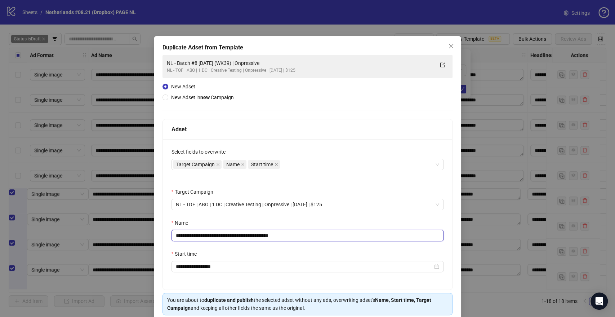
click at [205, 233] on input "**********" at bounding box center [307, 235] width 272 height 12
drag, startPoint x: 281, startPoint y: 234, endPoint x: 320, endPoint y: 234, distance: 39.3
click at [320, 234] on input "**********" at bounding box center [307, 235] width 272 height 12
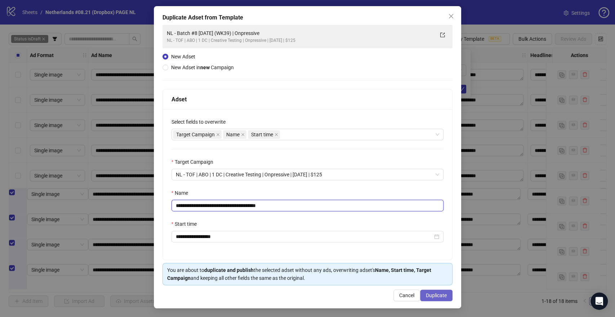
type input "**********"
click at [437, 296] on span "Duplicate" at bounding box center [436, 295] width 21 height 6
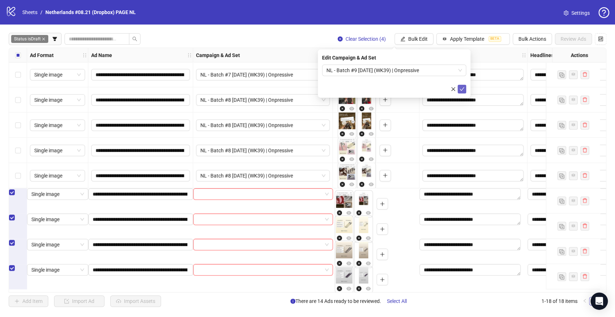
click at [463, 89] on icon "check" at bounding box center [461, 88] width 5 height 5
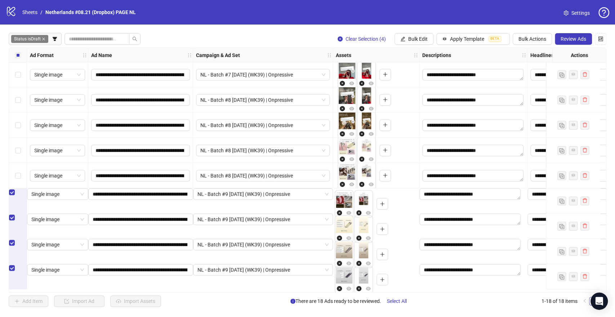
scroll to position [227, 200]
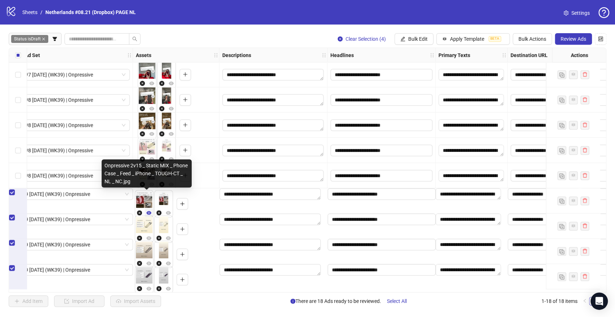
click at [151, 211] on icon "eye" at bounding box center [148, 213] width 5 height 4
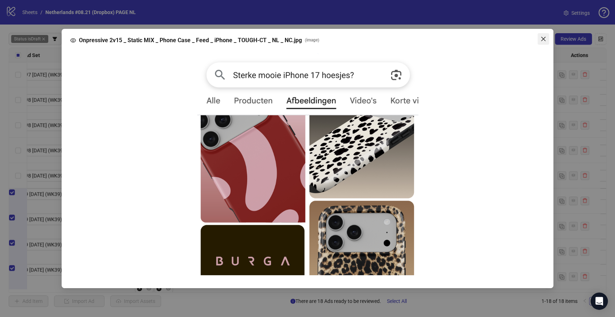
click at [545, 40] on icon "close" at bounding box center [543, 39] width 6 height 6
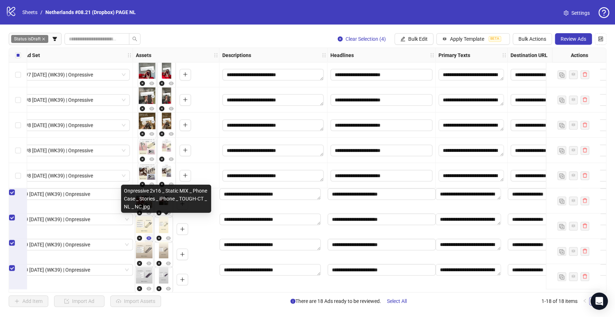
click at [151, 235] on icon "eye" at bounding box center [148, 237] width 5 height 5
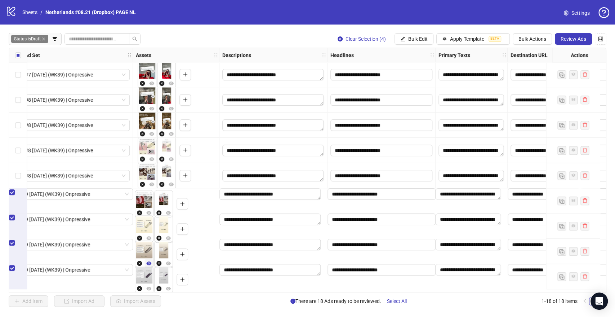
click at [150, 260] on icon "eye" at bounding box center [148, 262] width 5 height 5
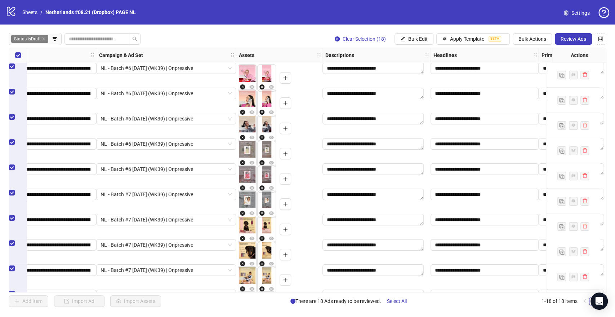
scroll to position [0, 0]
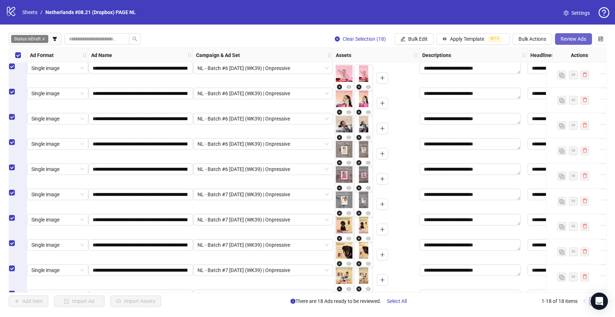
click at [567, 37] on span "Review Ads" at bounding box center [573, 39] width 26 height 6
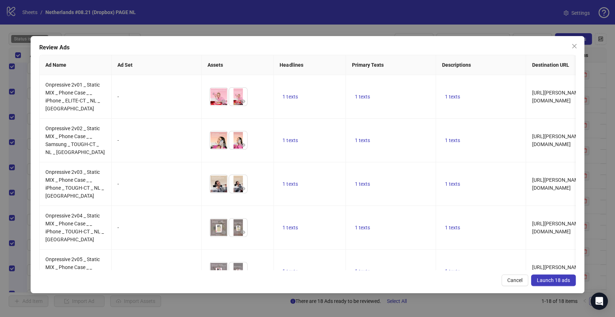
click at [557, 278] on span "Launch 18 ads" at bounding box center [553, 280] width 33 height 6
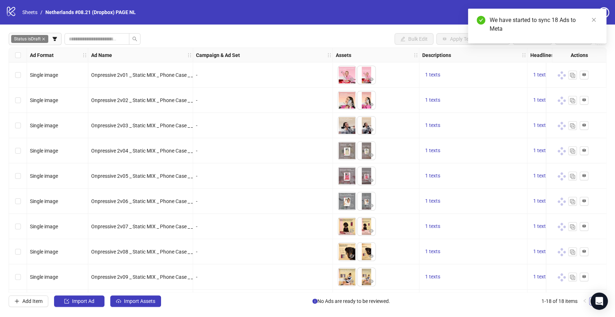
click at [45, 38] on icon "close" at bounding box center [44, 39] width 4 height 4
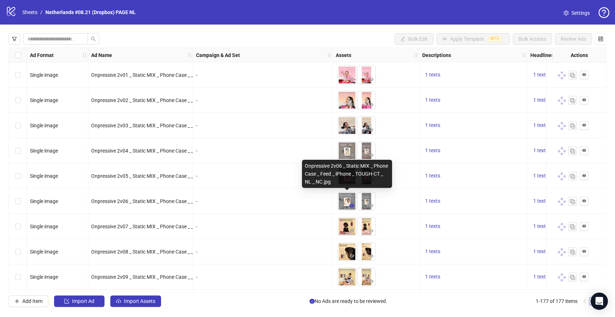
click at [350, 204] on icon "eye" at bounding box center [351, 205] width 5 height 5
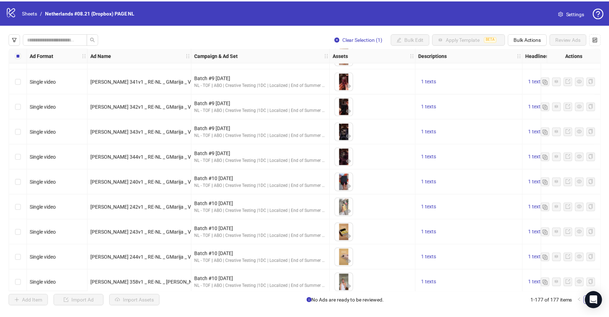
scroll to position [1442, 0]
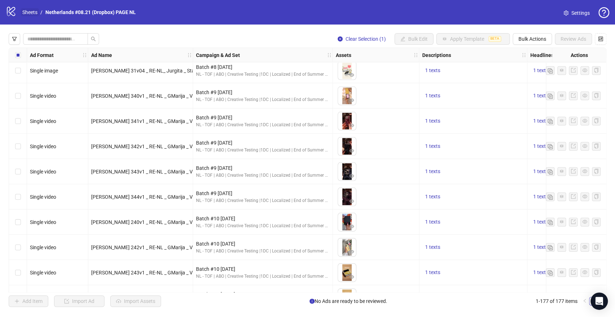
click at [32, 12] on link "Sheets" at bounding box center [30, 12] width 18 height 8
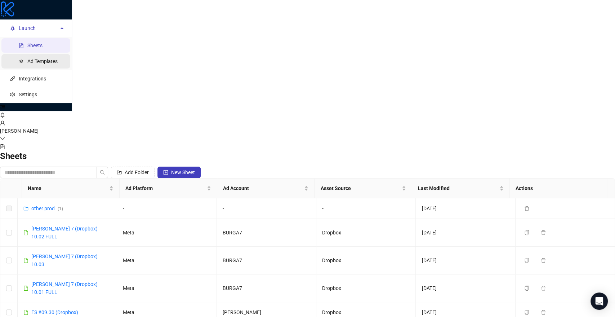
click at [32, 64] on link "Ad Templates" at bounding box center [42, 61] width 30 height 6
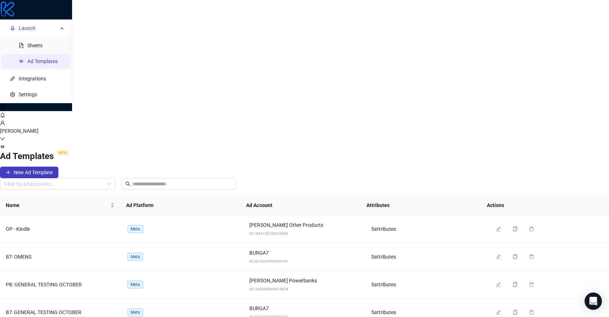
drag, startPoint x: 572, startPoint y: 28, endPoint x: 91, endPoint y: 180, distance: 504.1
click at [81, 180] on main "[PERSON_NAME] Ad Templates BETA New Ad Template Filter by ad accounts... Name A…" at bounding box center [304, 279] width 609 height 336
click at [106, 179] on div at bounding box center [53, 184] width 105 height 10
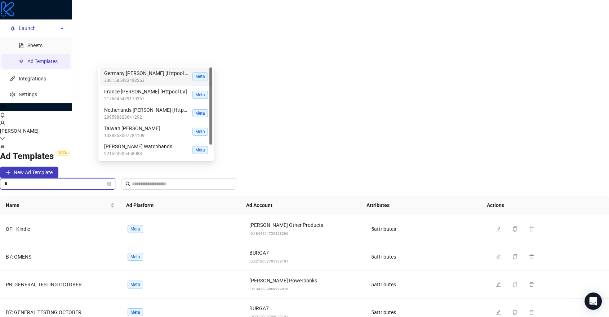
type input "**"
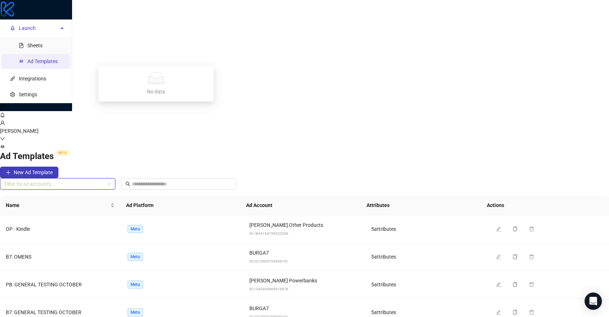
click at [106, 179] on div at bounding box center [53, 184] width 105 height 10
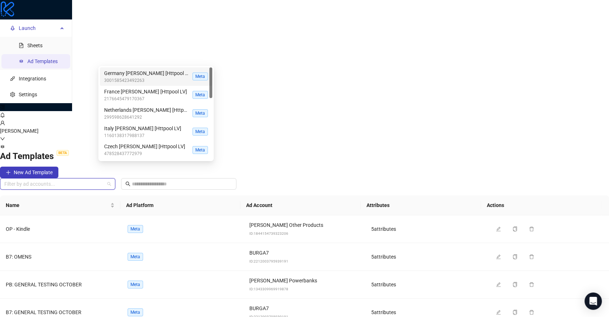
type input "*"
click at [106, 179] on div "n" at bounding box center [53, 184] width 105 height 10
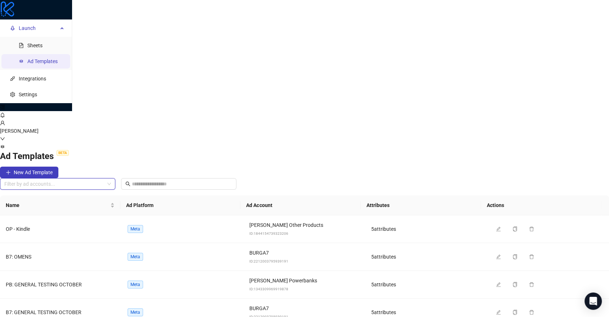
click at [106, 179] on div at bounding box center [53, 184] width 105 height 10
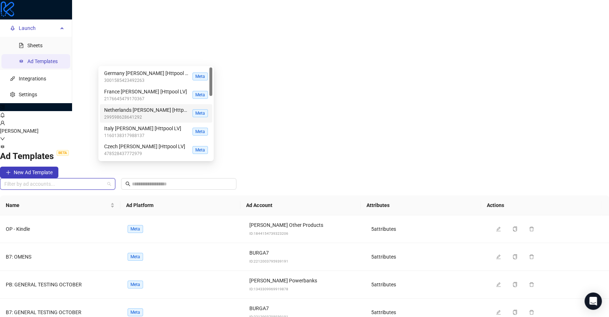
click at [133, 112] on span "Netherlands [PERSON_NAME] [Httpool LV]" at bounding box center [146, 110] width 85 height 8
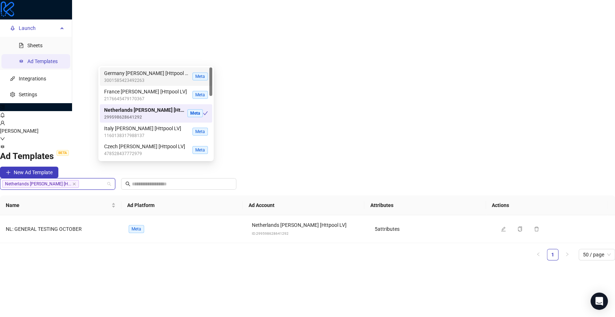
click at [334, 143] on div "Ad Templates BETA New Ad Template" at bounding box center [307, 160] width 615 height 35
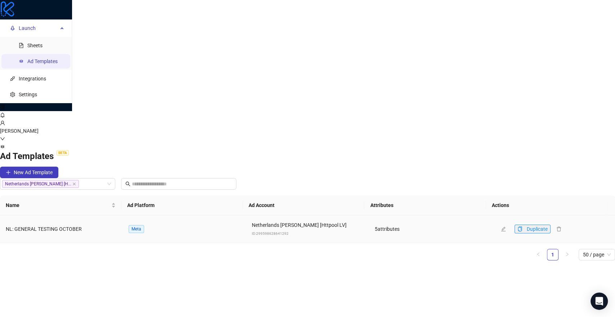
click at [517, 226] on icon "copy" at bounding box center [519, 228] width 5 height 5
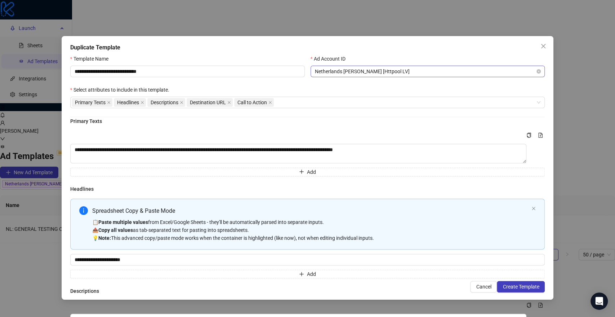
click at [366, 76] on span "Netherlands [PERSON_NAME] [Httpool LV]" at bounding box center [428, 71] width 226 height 11
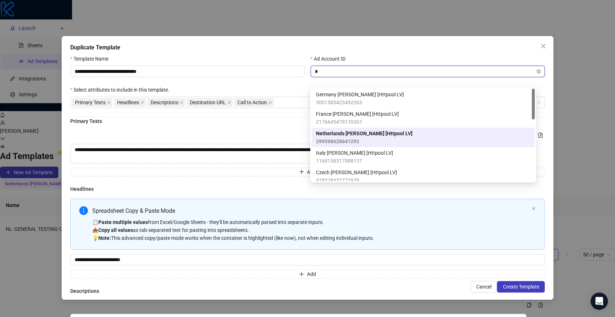
type input "**"
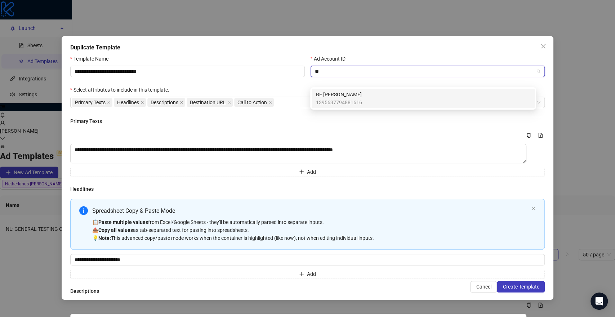
click at [350, 91] on span "BE [PERSON_NAME]" at bounding box center [339, 94] width 46 height 8
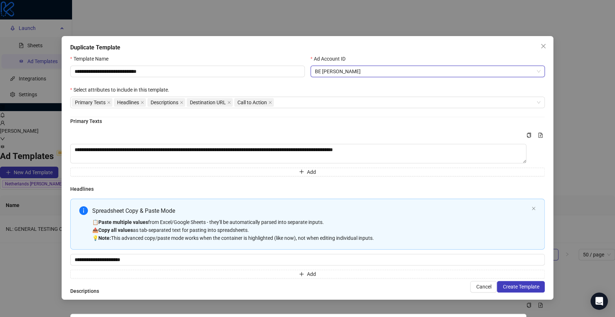
click at [310, 50] on div "Duplicate Template" at bounding box center [307, 47] width 475 height 9
click at [331, 77] on span "BE [PERSON_NAME]" at bounding box center [428, 71] width 226 height 11
click at [540, 45] on icon "close" at bounding box center [543, 46] width 6 height 6
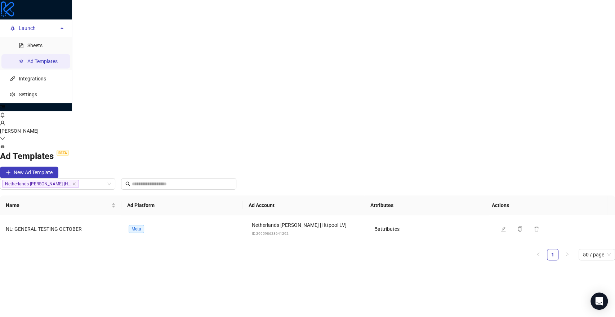
click at [325, 143] on div "Ad Templates BETA New Ad Template" at bounding box center [307, 160] width 615 height 35
click at [32, 48] on link "Sheets" at bounding box center [34, 46] width 15 height 6
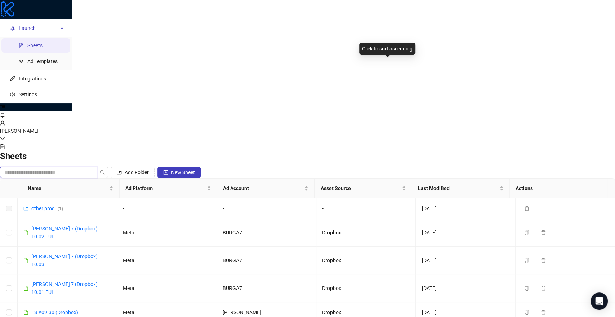
click at [87, 168] on input "search" at bounding box center [45, 172] width 82 height 8
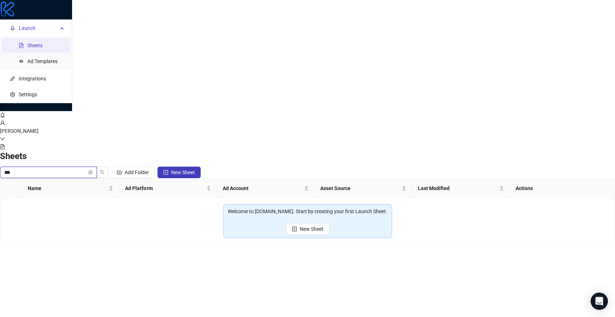
click at [87, 168] on input "**" at bounding box center [45, 172] width 82 height 8
type input "*"
